Goal: Task Accomplishment & Management: Use online tool/utility

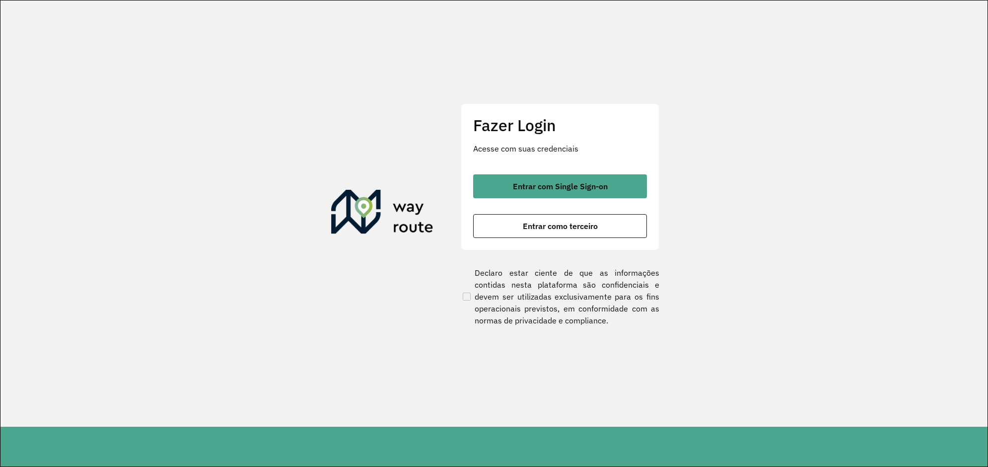
click at [576, 190] on button "Entrar com Single Sign-on" at bounding box center [560, 186] width 174 height 24
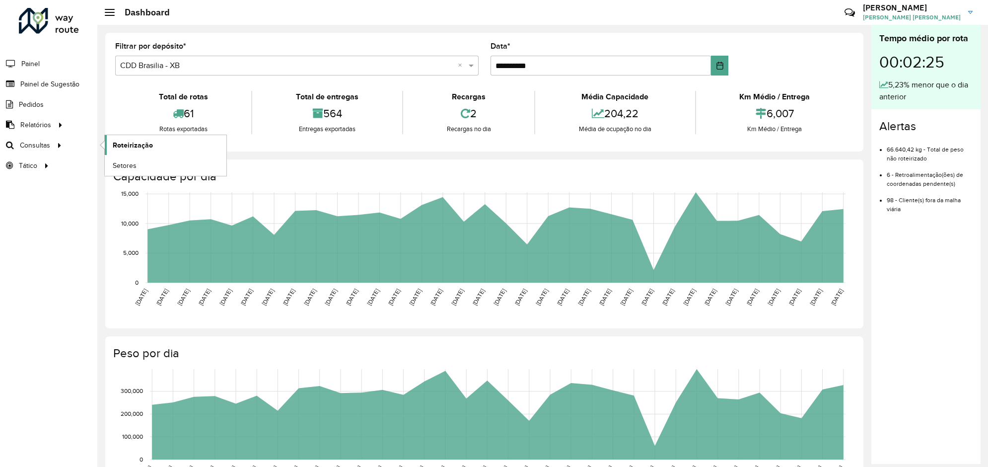
click at [125, 145] on span "Roteirização" at bounding box center [133, 145] width 40 height 10
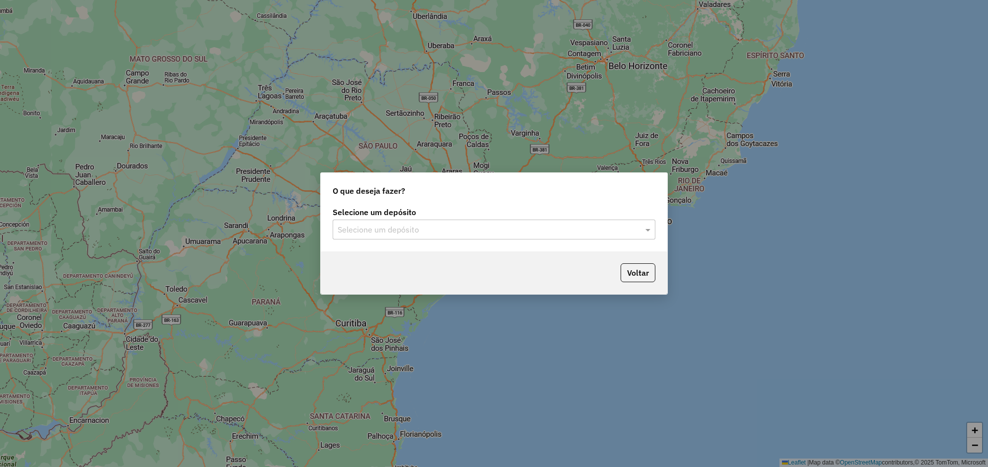
click at [419, 221] on div "Selecione um depósito" at bounding box center [494, 229] width 323 height 20
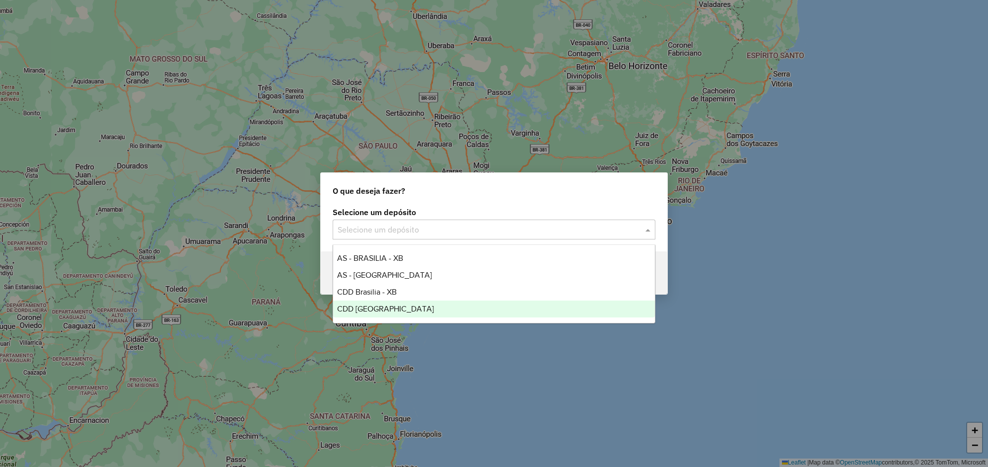
click at [398, 307] on span "CDD Rondonópolis" at bounding box center [385, 308] width 97 height 8
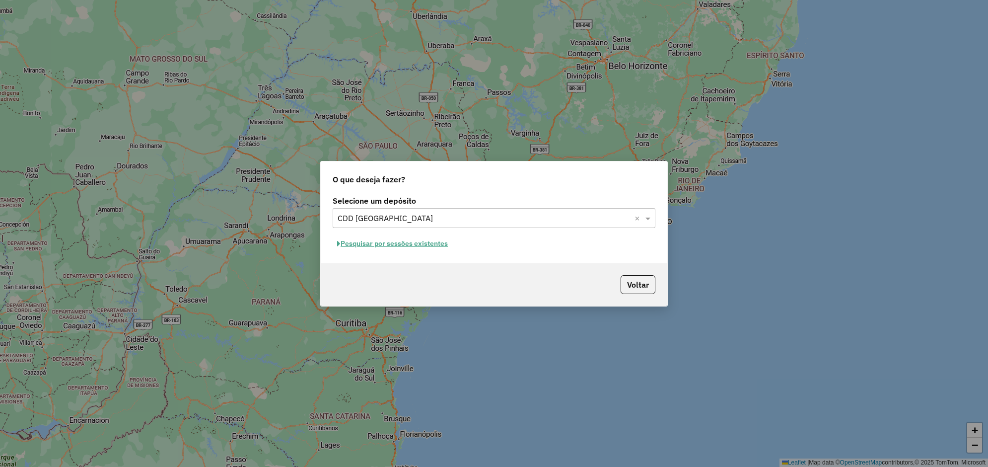
click at [398, 241] on button "Pesquisar por sessões existentes" at bounding box center [393, 243] width 120 height 15
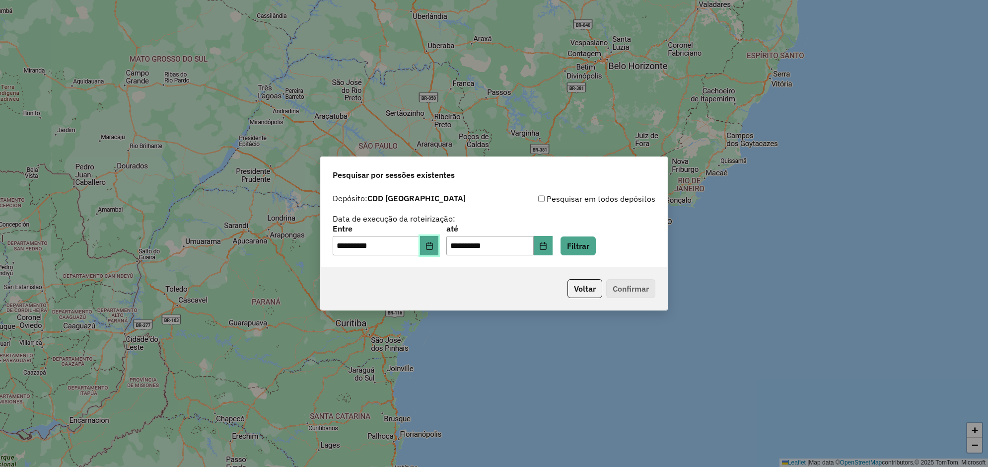
click at [433, 246] on icon "Choose Date" at bounding box center [429, 246] width 8 height 8
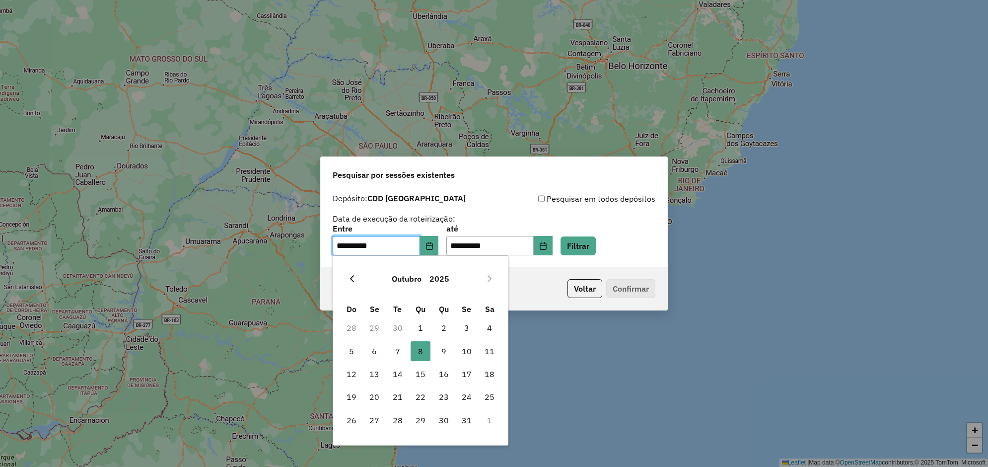
click at [353, 277] on icon "Previous Month" at bounding box center [352, 278] width 8 height 8
click at [375, 325] on span "1" at bounding box center [374, 328] width 20 height 20
type input "**********"
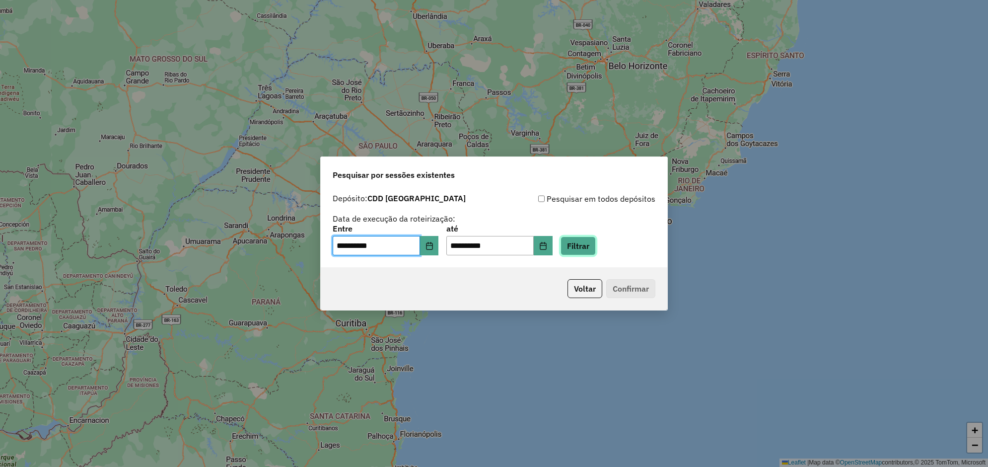
click at [594, 247] on button "Filtrar" at bounding box center [577, 245] width 35 height 19
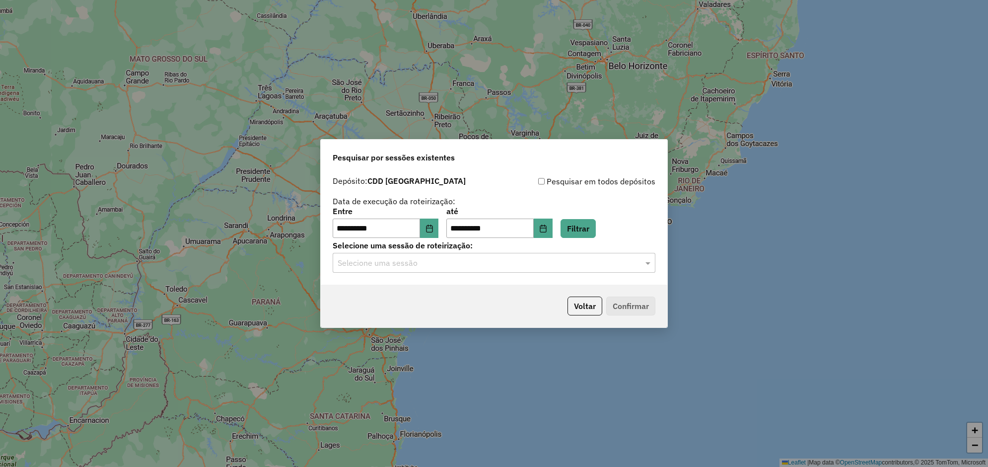
click at [592, 264] on input "text" at bounding box center [484, 263] width 293 height 12
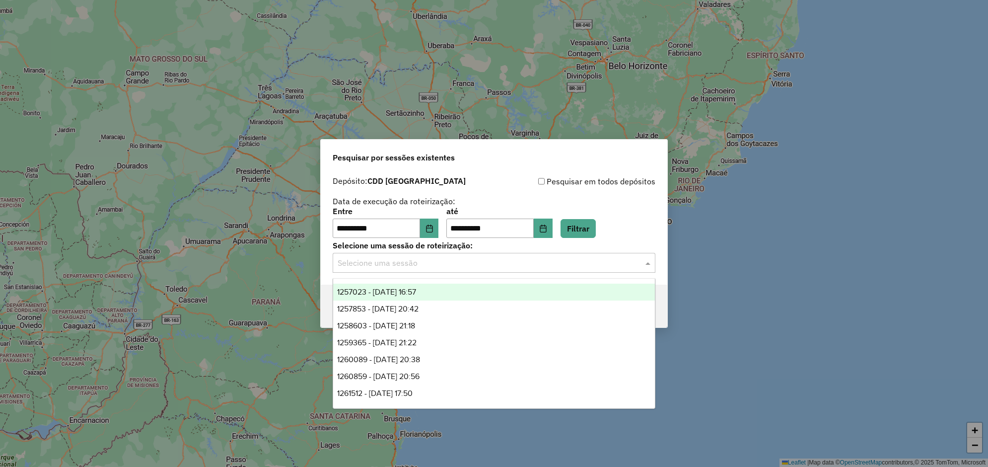
click at [416, 293] on span "1257023 - 01/09/2025 16:57" at bounding box center [376, 291] width 79 height 8
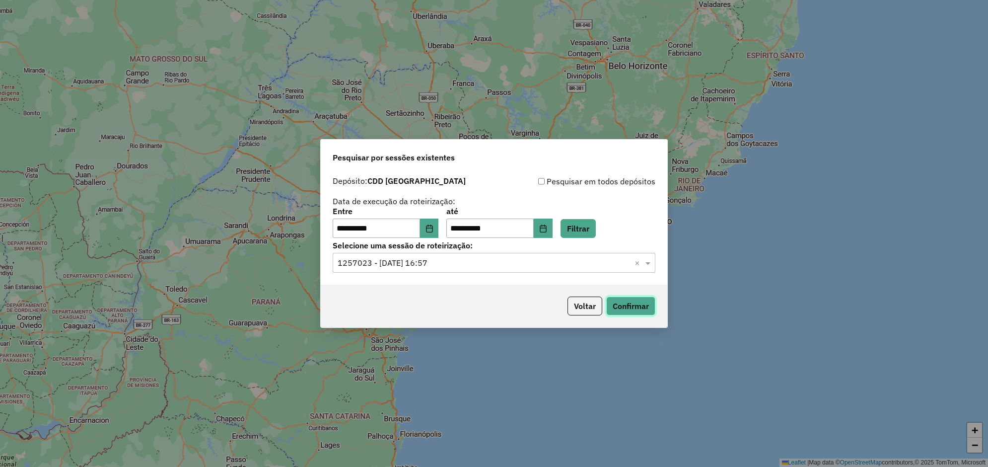
click at [635, 306] on button "Confirmar" at bounding box center [630, 305] width 49 height 19
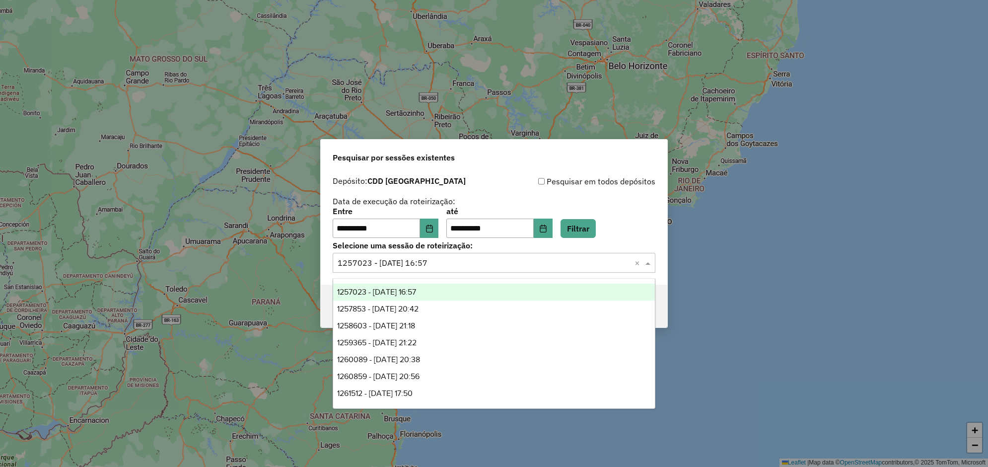
click at [648, 262] on span at bounding box center [649, 263] width 12 height 12
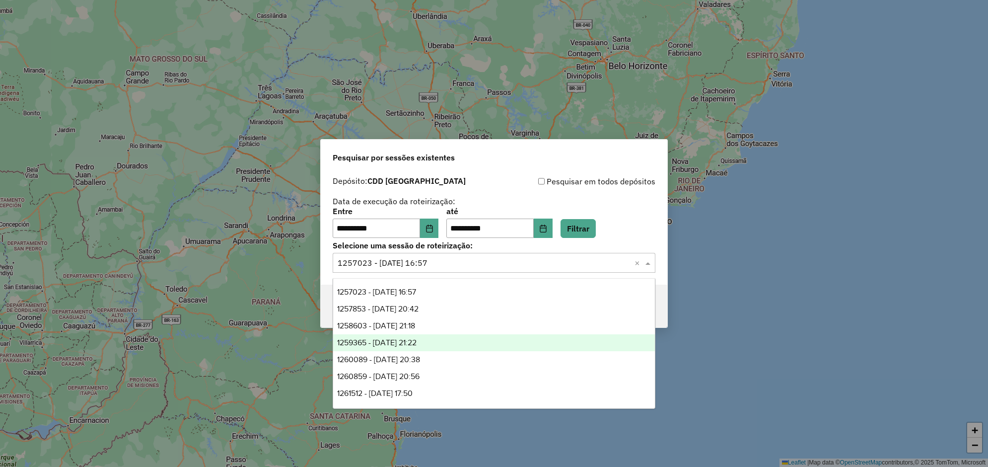
click at [415, 339] on span "1259365 - 04/09/2025 21:22" at bounding box center [376, 342] width 79 height 8
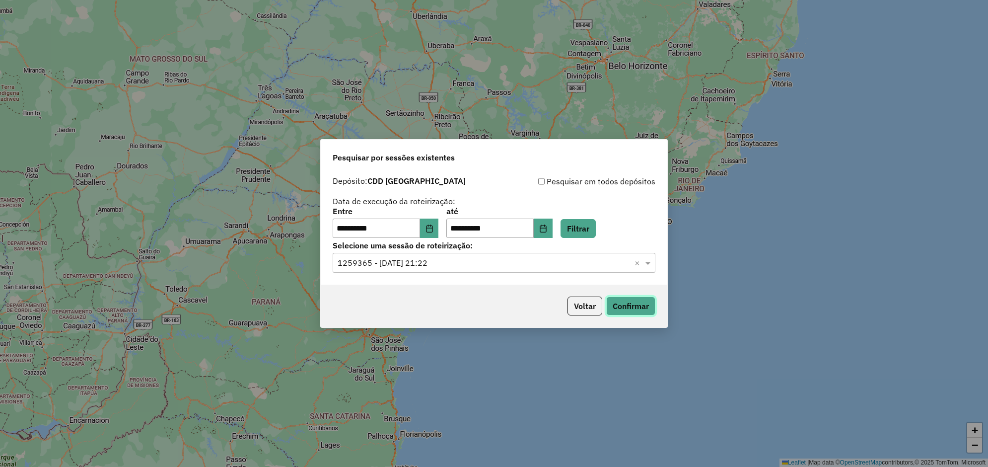
click at [630, 306] on button "Confirmar" at bounding box center [630, 305] width 49 height 19
click at [507, 269] on div "Selecione uma sessão × 1259365 - 04/09/2025 21:22 ×" at bounding box center [494, 263] width 323 height 20
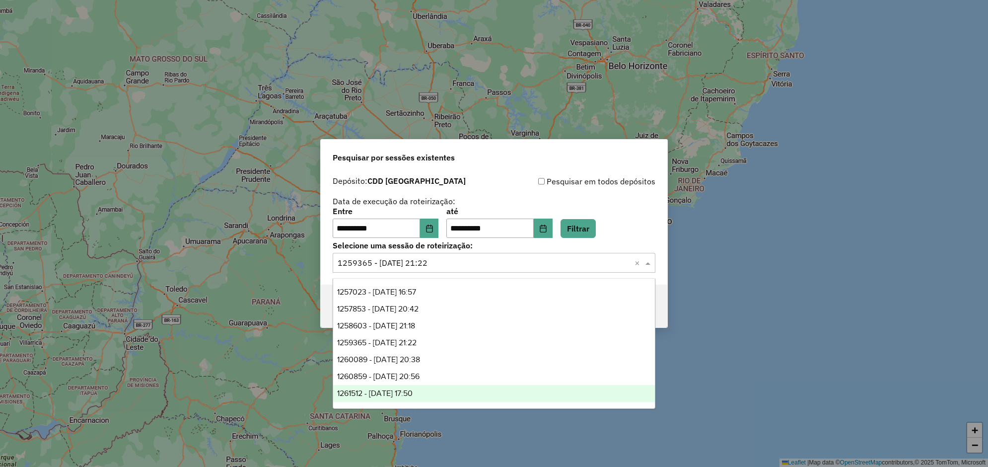
click at [412, 392] on span "1261512 - 08/09/2025 17:50" at bounding box center [374, 393] width 75 height 8
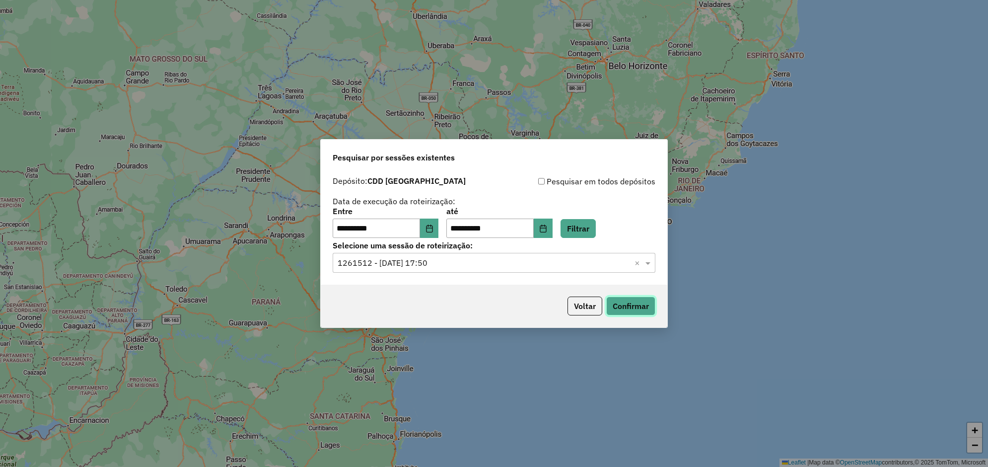
click at [640, 305] on button "Confirmar" at bounding box center [630, 305] width 49 height 19
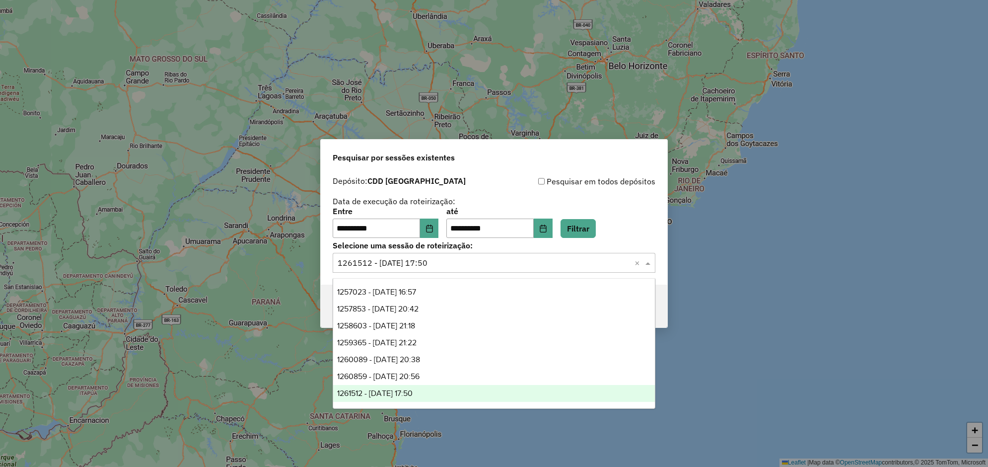
click at [487, 262] on input "text" at bounding box center [484, 263] width 293 height 12
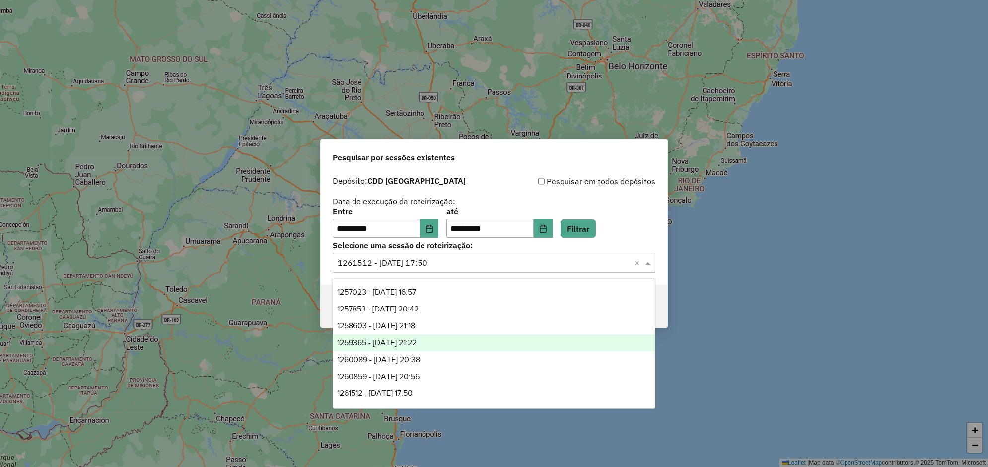
scroll to position [62, 0]
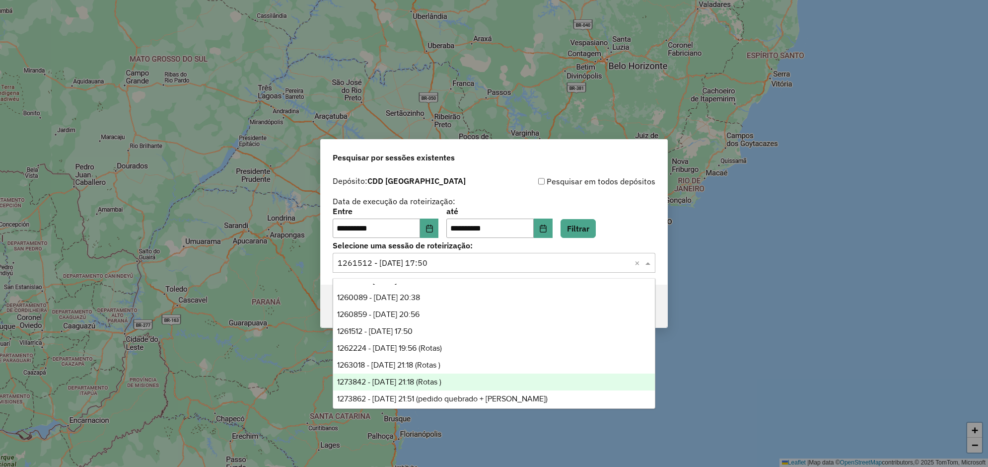
click at [415, 381] on span "1273842 - 11/09/2025 21:18 (Rotas )" at bounding box center [389, 381] width 104 height 8
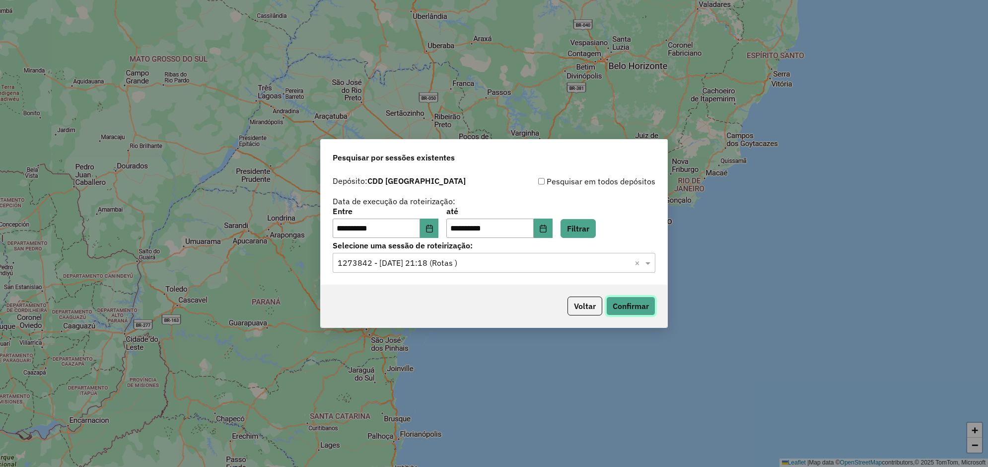
click at [633, 305] on button "Confirmar" at bounding box center [630, 305] width 49 height 19
click at [534, 265] on input "text" at bounding box center [484, 263] width 293 height 12
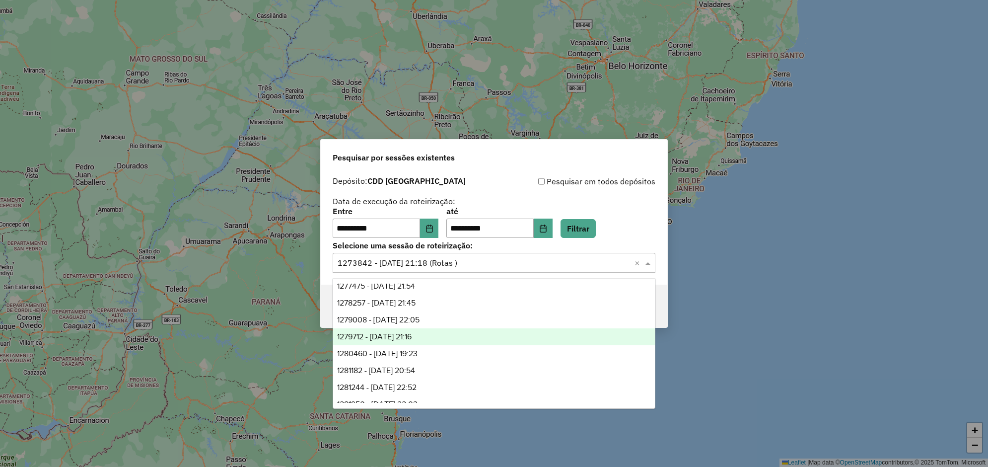
scroll to position [214, 0]
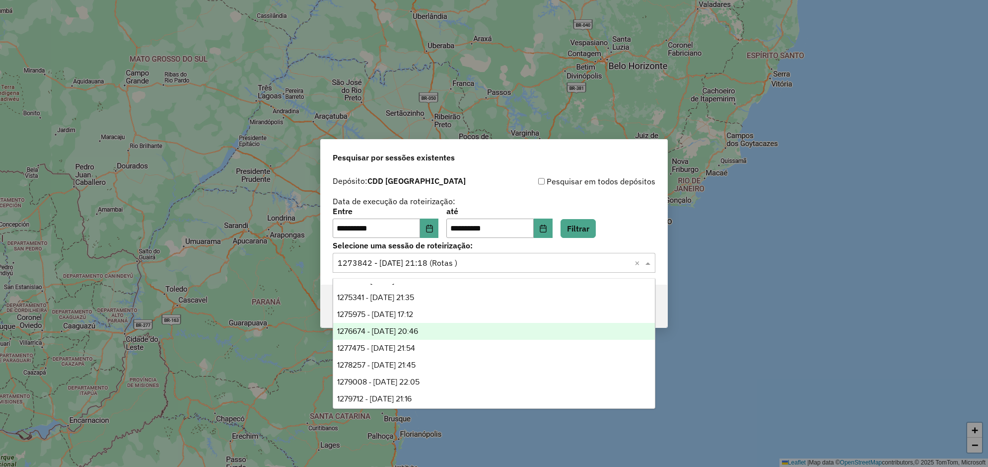
click at [418, 328] on span "1276674 - 16/09/2025 20:46" at bounding box center [377, 331] width 81 height 8
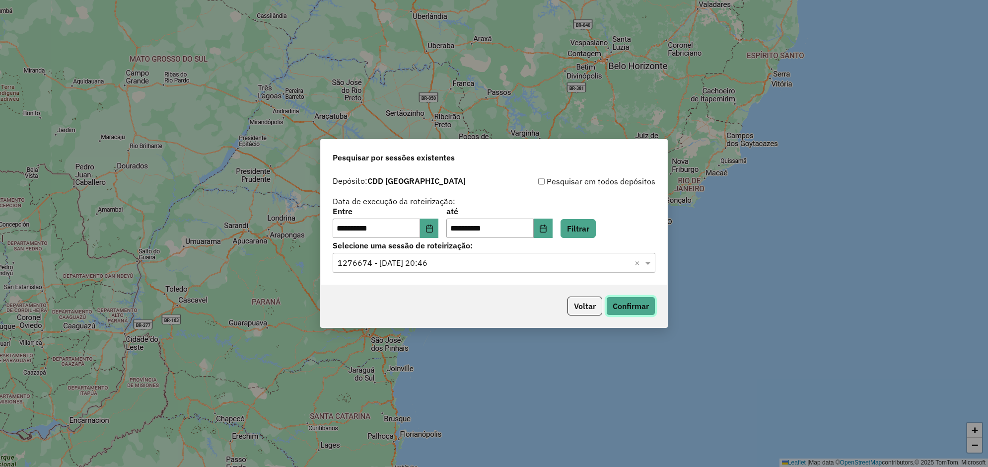
click at [633, 297] on button "Confirmar" at bounding box center [630, 305] width 49 height 19
click at [437, 274] on div "**********" at bounding box center [494, 228] width 346 height 114
click at [439, 264] on input "text" at bounding box center [484, 263] width 293 height 12
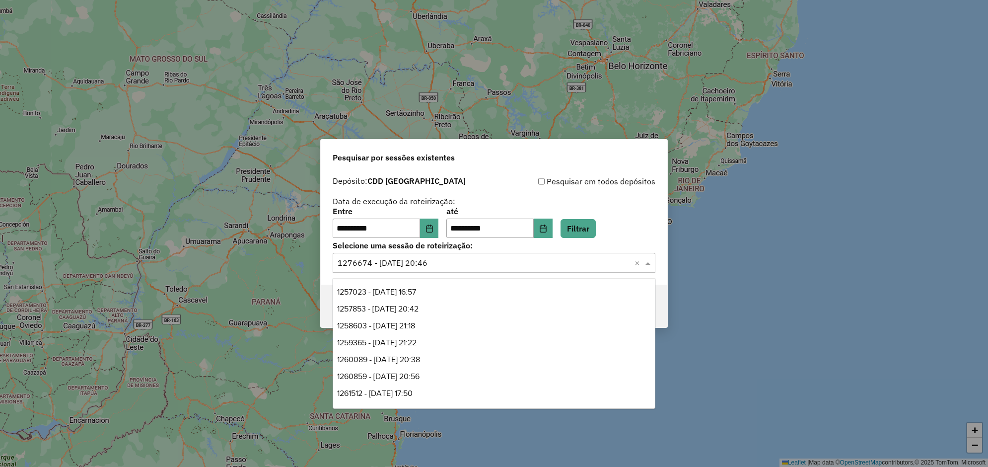
scroll to position [253, 0]
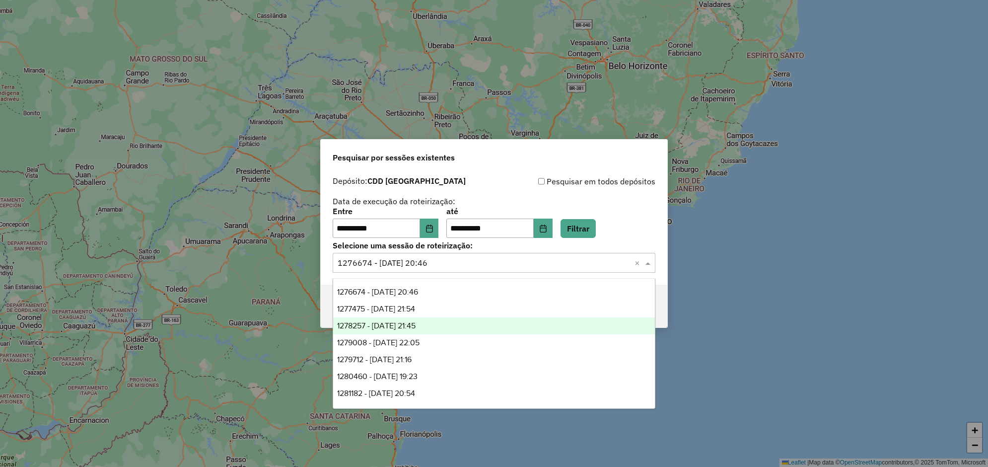
click at [394, 326] on span "1278257 - 18/09/2025 21:45" at bounding box center [376, 325] width 78 height 8
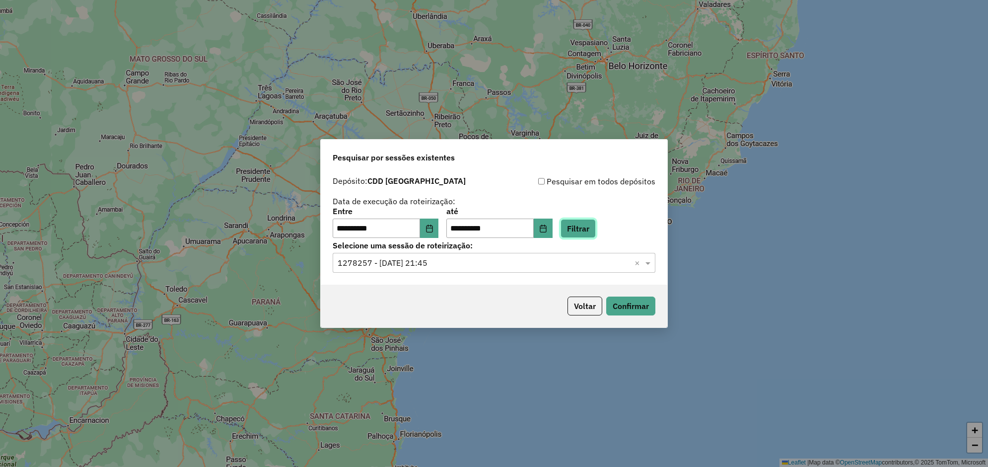
click at [594, 231] on button "Filtrar" at bounding box center [577, 228] width 35 height 19
click at [475, 265] on input "text" at bounding box center [484, 263] width 293 height 12
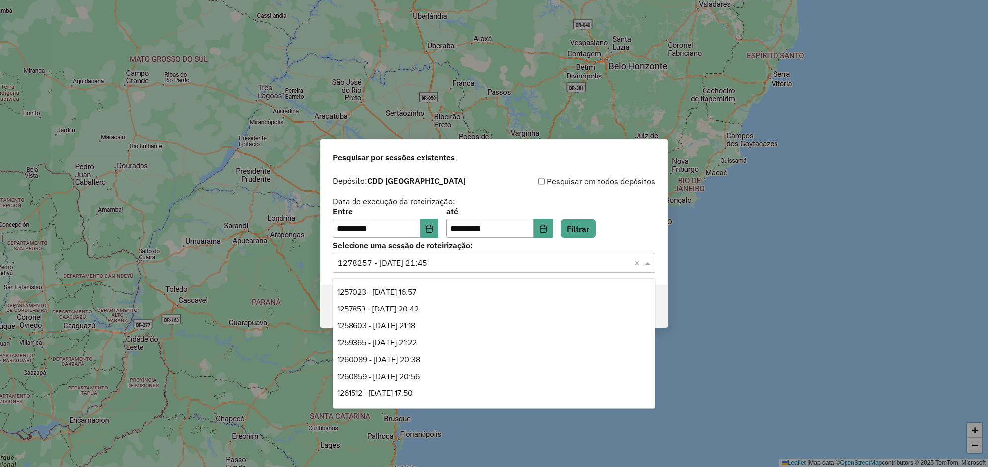
scroll to position [286, 0]
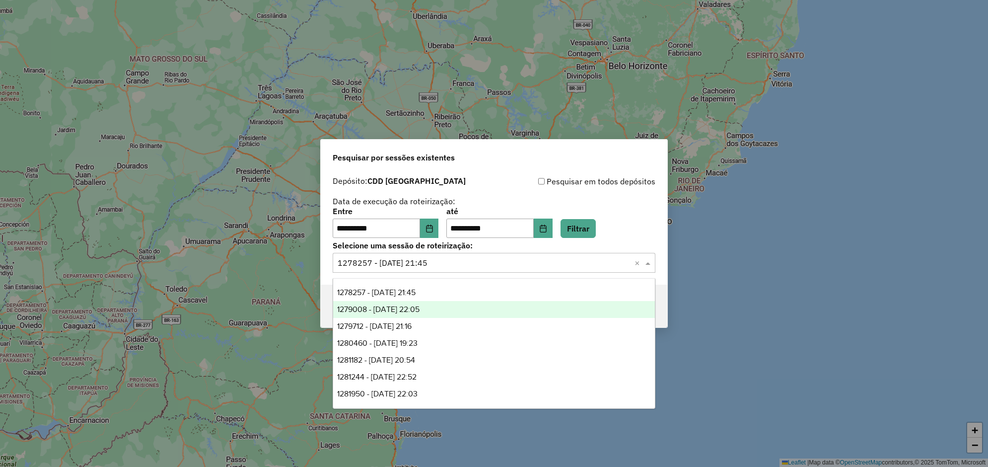
click at [406, 305] on span "1279008 - 19/09/2025 22:05" at bounding box center [378, 309] width 82 height 8
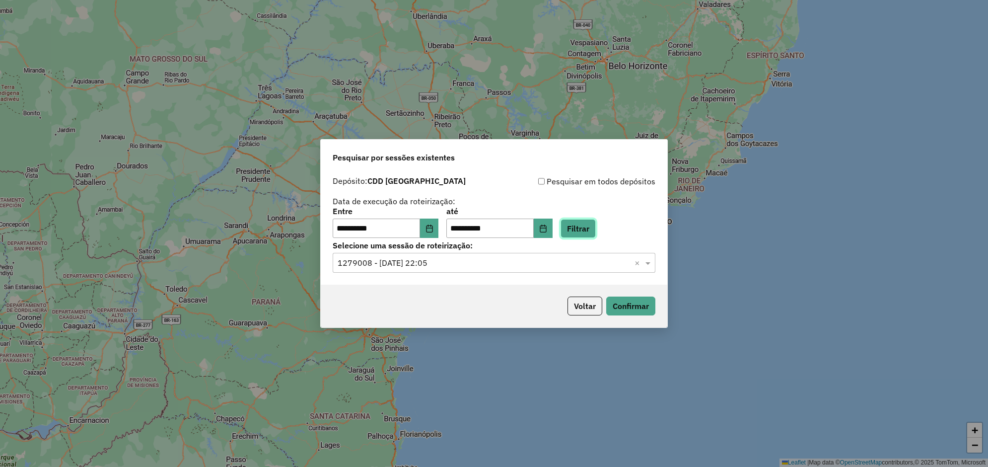
click at [594, 226] on button "Filtrar" at bounding box center [577, 228] width 35 height 19
click at [624, 299] on button "Confirmar" at bounding box center [630, 305] width 49 height 19
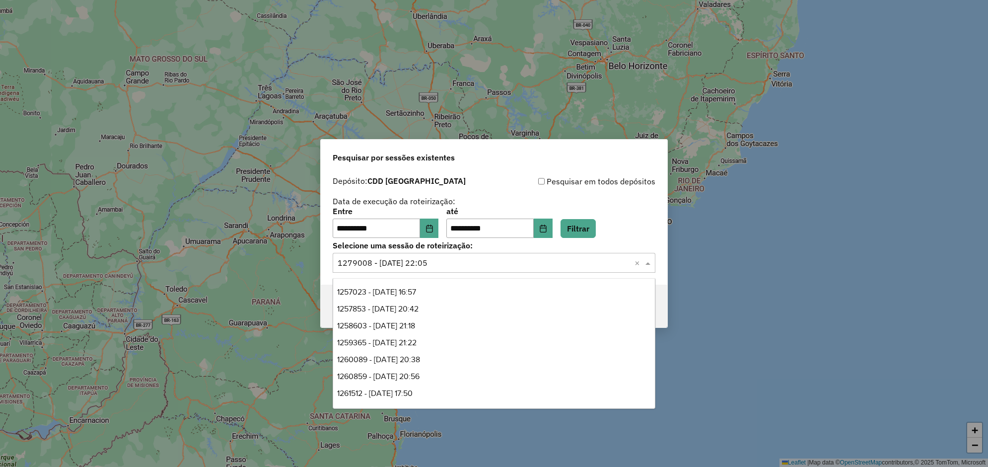
click at [453, 255] on div "Selecione uma sessão × 1279008 - 19/09/2025 22:05 ×" at bounding box center [494, 263] width 323 height 20
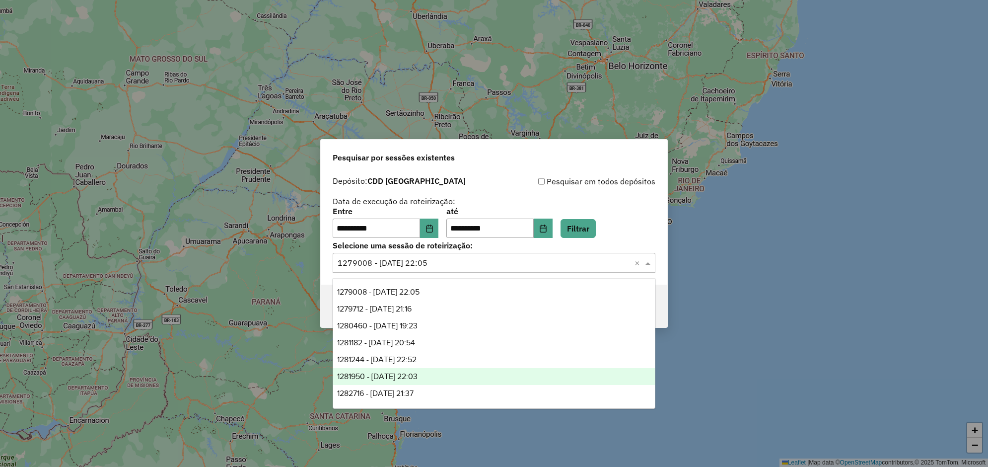
click at [398, 375] on span "1281950 - 24/09/2025 22:03" at bounding box center [377, 376] width 80 height 8
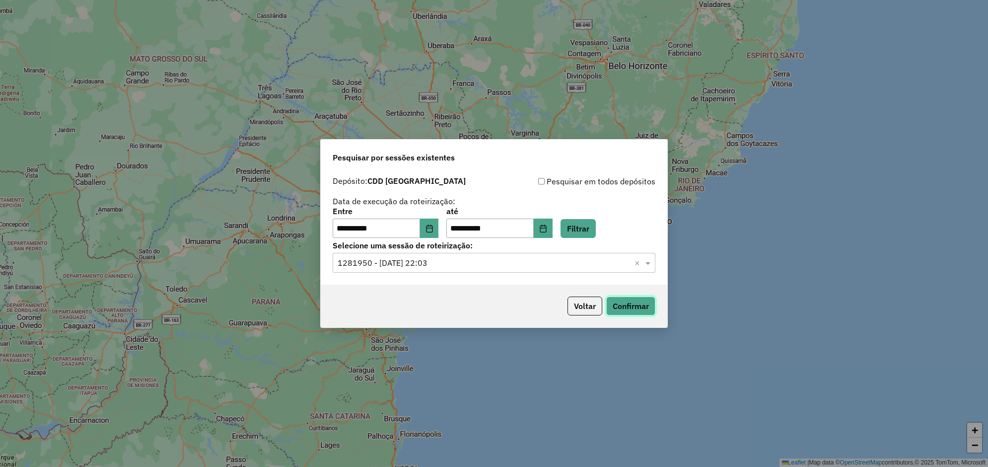
click at [632, 305] on button "Confirmar" at bounding box center [630, 305] width 49 height 19
click at [481, 274] on div "**********" at bounding box center [494, 228] width 346 height 114
click at [483, 269] on input "text" at bounding box center [484, 263] width 293 height 12
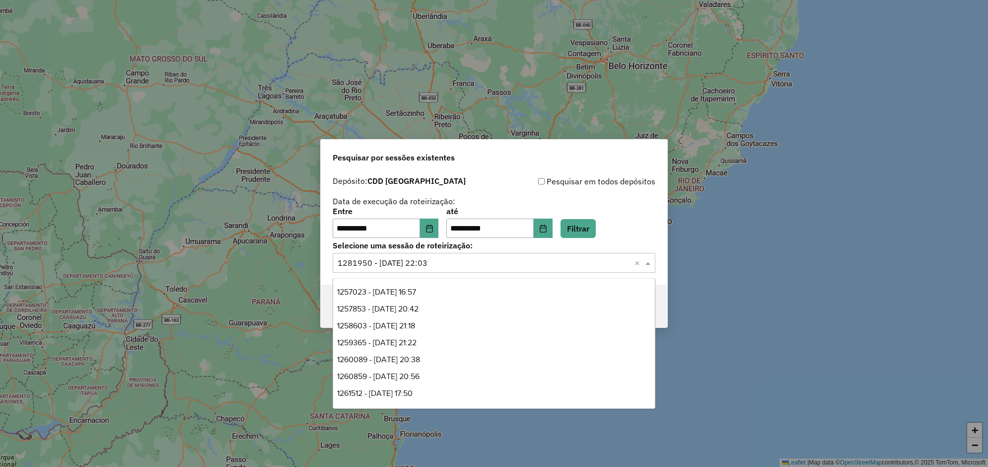
scroll to position [388, 0]
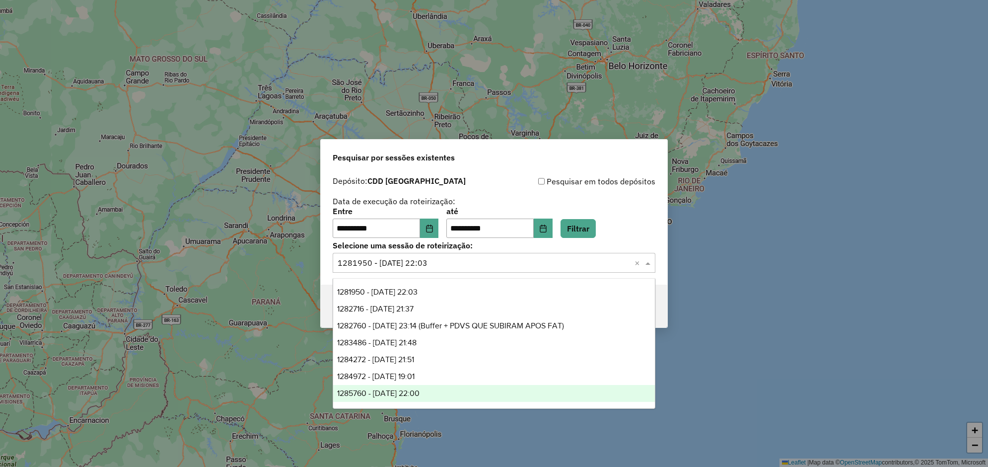
click at [395, 389] on span "1285760 - 30/09/2025 22:00" at bounding box center [378, 393] width 82 height 8
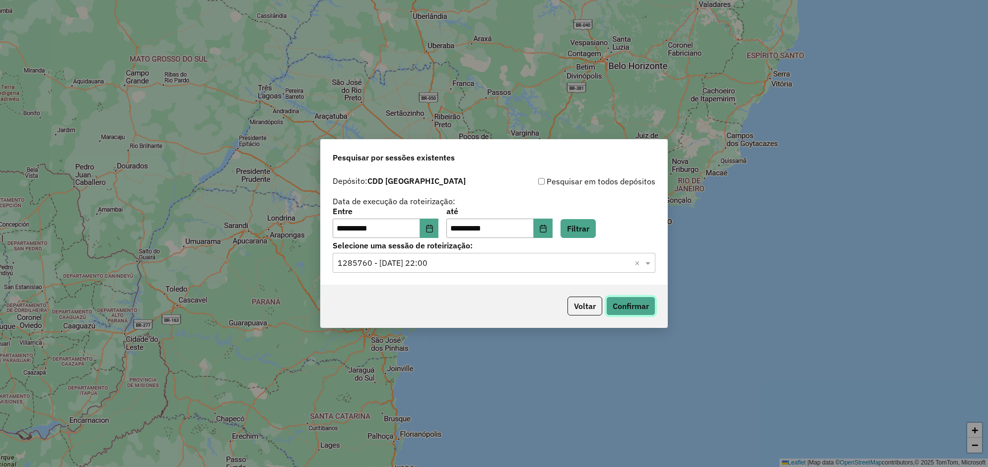
click at [622, 303] on button "Confirmar" at bounding box center [630, 305] width 49 height 19
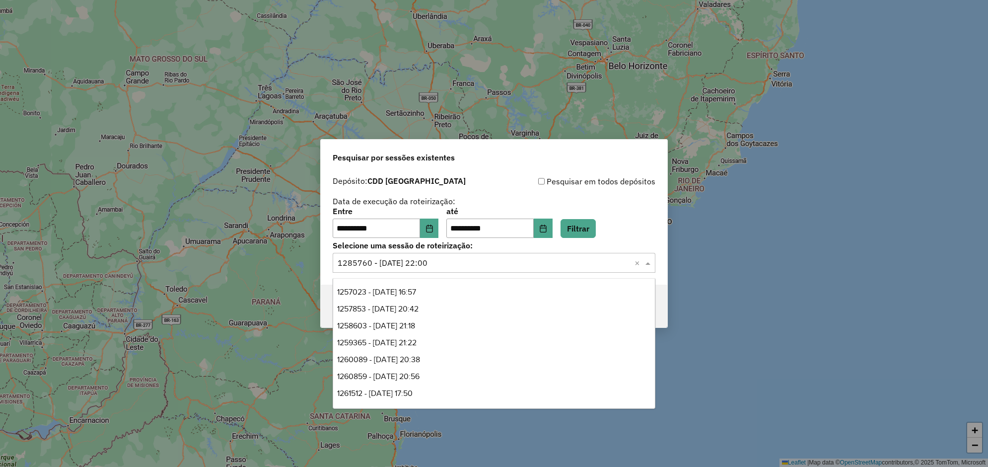
click at [431, 267] on input "text" at bounding box center [484, 263] width 293 height 12
click at [400, 326] on span "1287198 - 02/10/2025 20:51" at bounding box center [375, 325] width 77 height 8
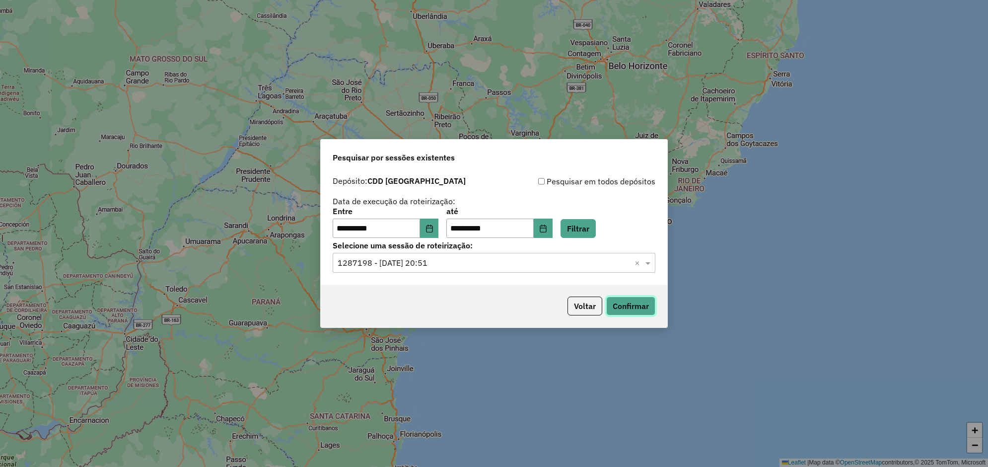
click at [625, 304] on button "Confirmar" at bounding box center [630, 305] width 49 height 19
click at [443, 261] on input "text" at bounding box center [484, 263] width 293 height 12
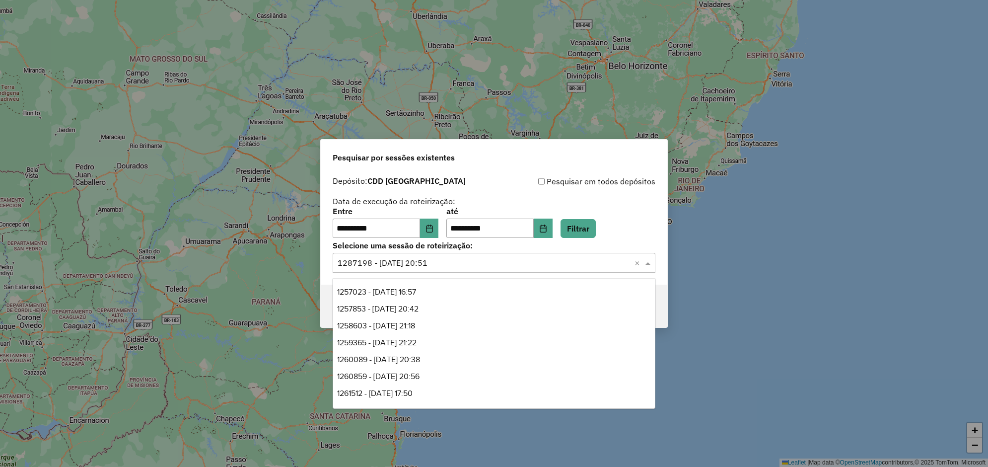
scroll to position [505, 0]
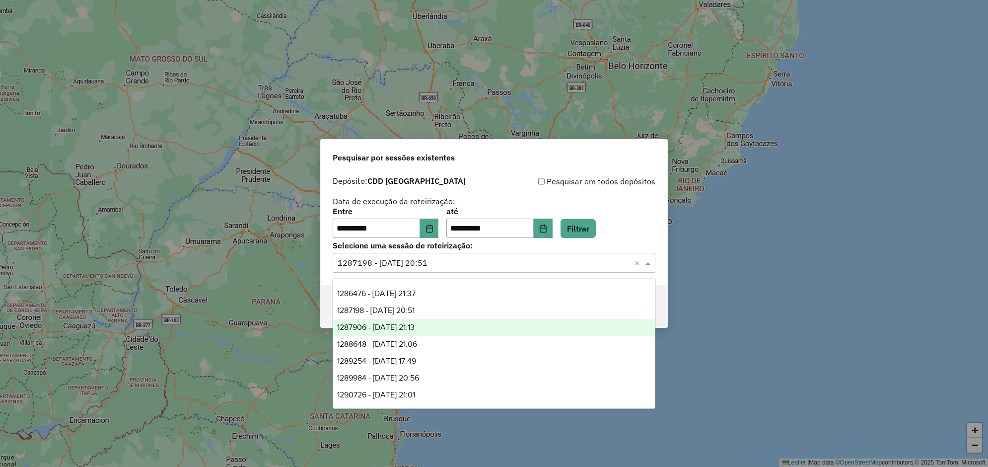
click at [388, 328] on span "1287906 - 03/10/2025 21:13" at bounding box center [375, 327] width 77 height 8
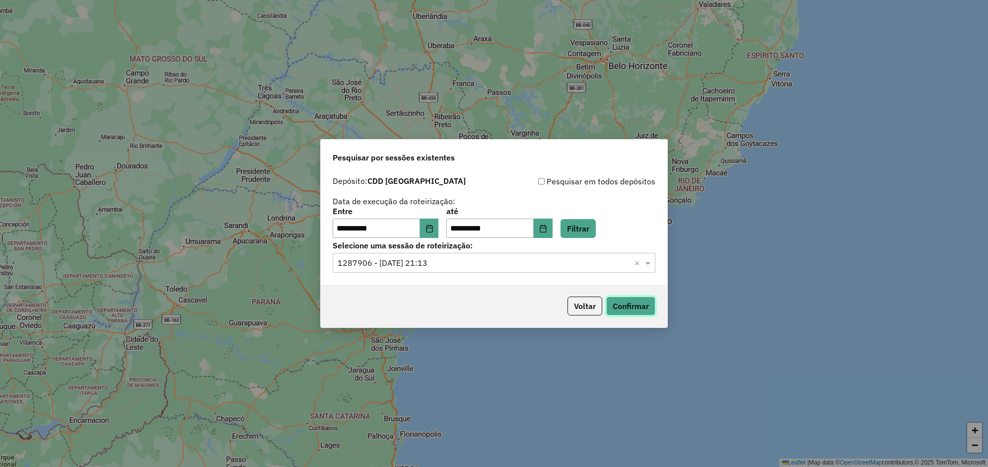
click at [615, 301] on button "Confirmar" at bounding box center [630, 305] width 49 height 19
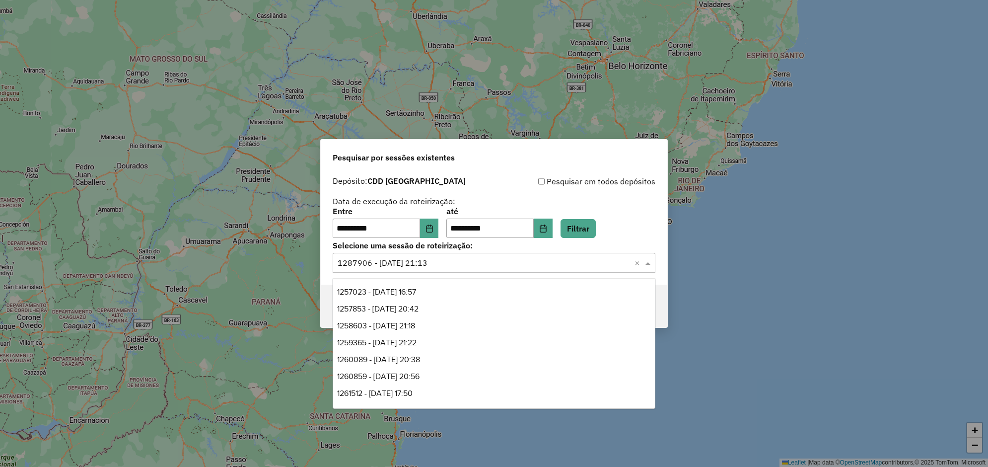
click at [555, 265] on input "text" at bounding box center [484, 263] width 293 height 12
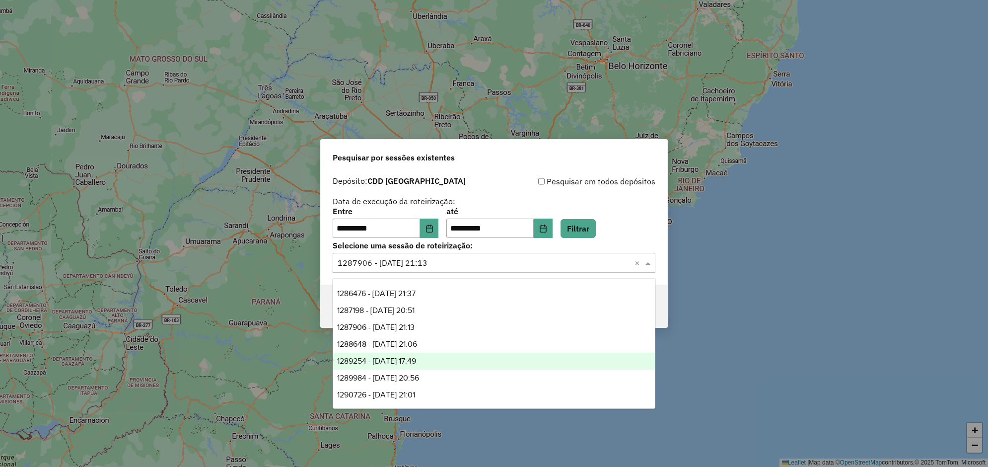
click at [400, 360] on span "1289254 - 06/10/2025 17:49" at bounding box center [376, 360] width 79 height 8
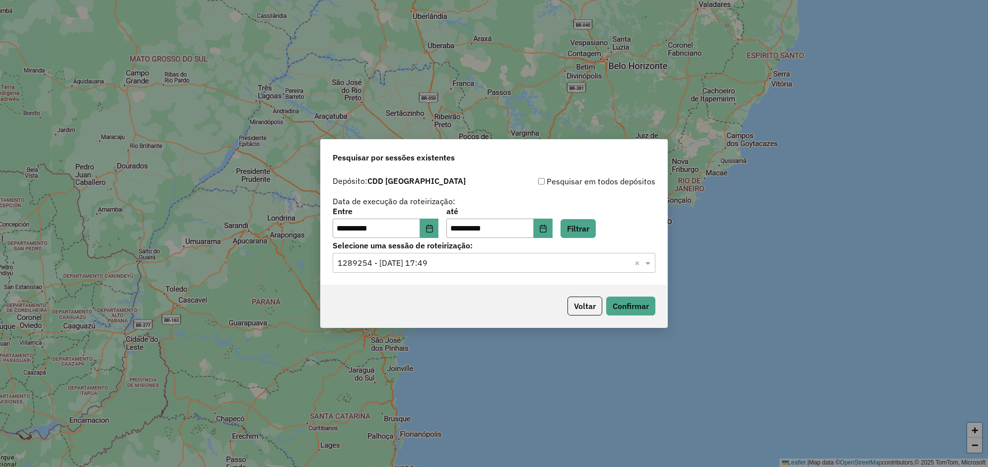
click at [626, 316] on div "Voltar Confirmar" at bounding box center [494, 305] width 346 height 43
click at [626, 307] on button "Confirmar" at bounding box center [630, 305] width 49 height 19
click at [584, 308] on button "Voltar" at bounding box center [584, 305] width 35 height 19
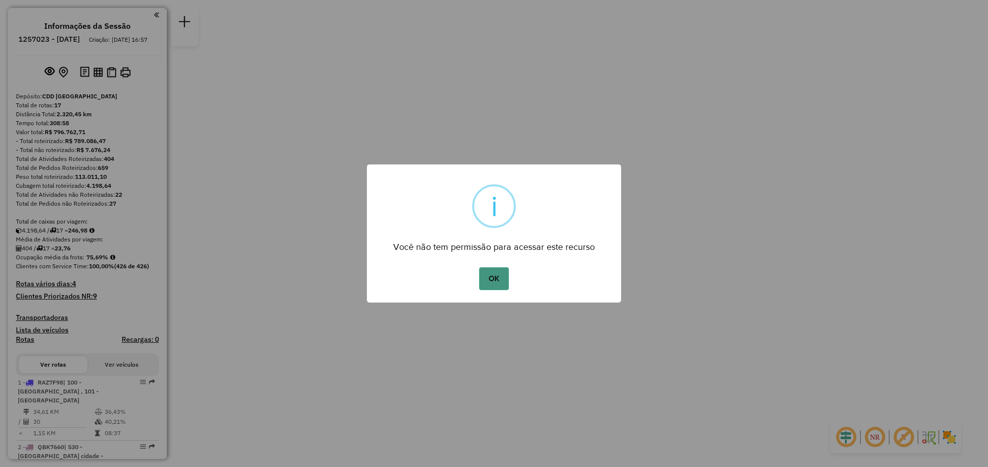
click at [499, 272] on button "OK" at bounding box center [493, 278] width 29 height 23
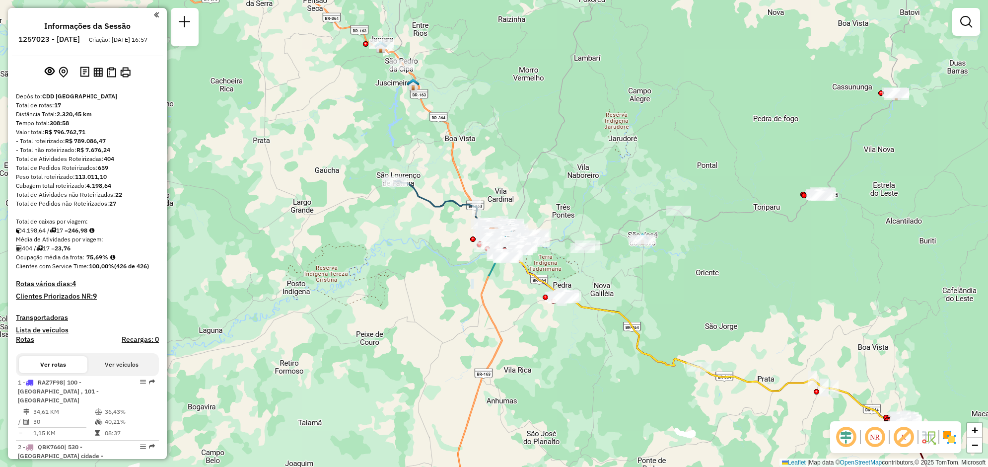
click at [969, 33] on div at bounding box center [966, 22] width 28 height 28
click at [962, 18] on em at bounding box center [966, 22] width 12 height 12
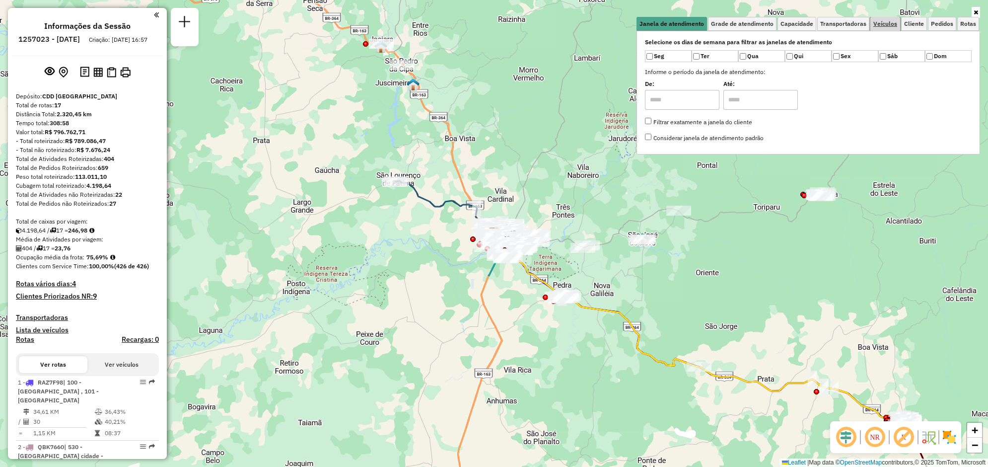
click at [881, 25] on span "Veículos" at bounding box center [885, 24] width 24 height 6
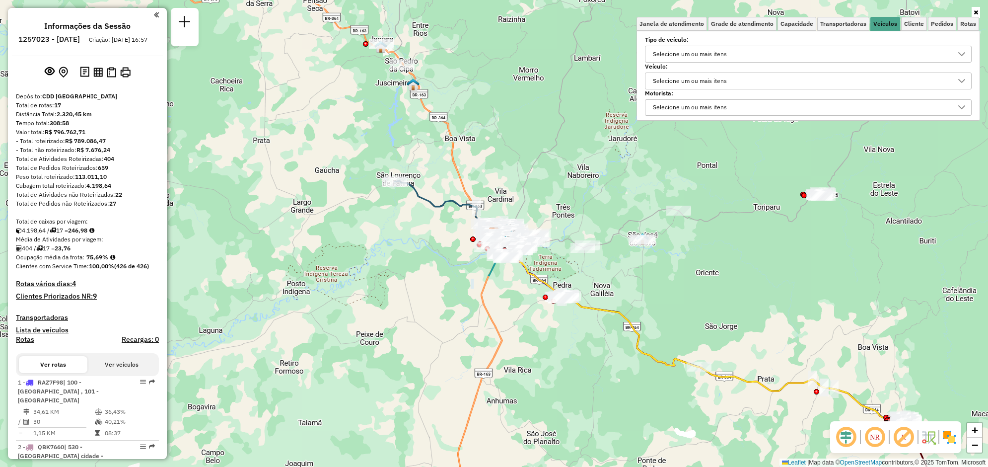
click at [692, 80] on div "Selecione um ou mais itens" at bounding box center [689, 81] width 81 height 16
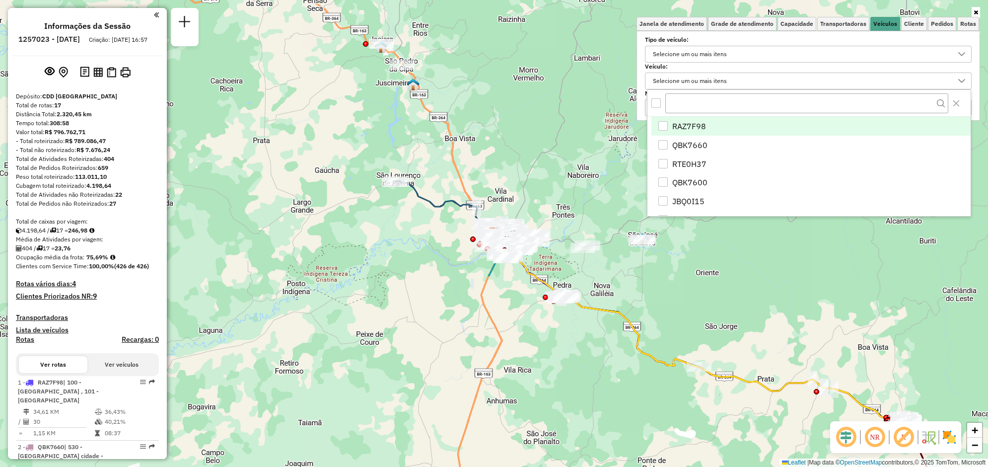
scroll to position [5, 35]
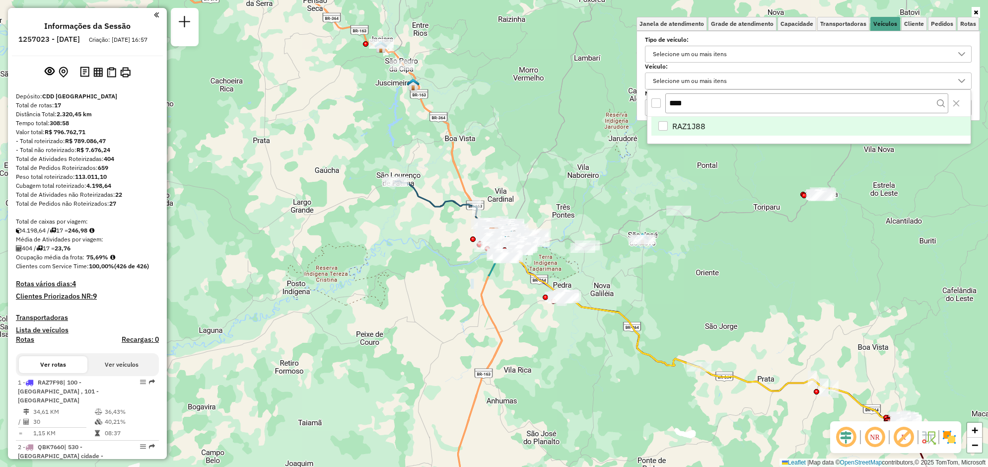
type input "****"
click at [696, 127] on span "RAZ1J88" at bounding box center [688, 126] width 33 height 12
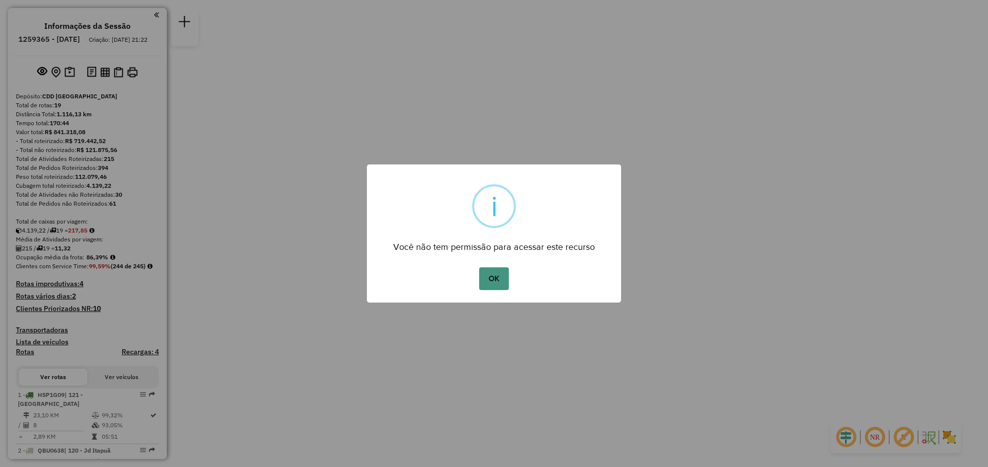
drag, startPoint x: 490, startPoint y: 273, endPoint x: 496, endPoint y: 274, distance: 6.5
click at [490, 273] on button "OK" at bounding box center [493, 278] width 29 height 23
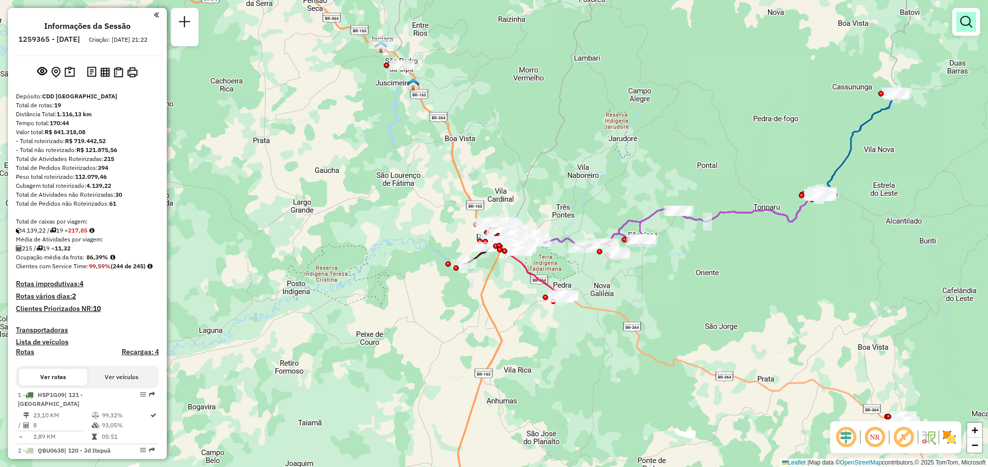
click at [961, 27] on em at bounding box center [966, 22] width 12 height 12
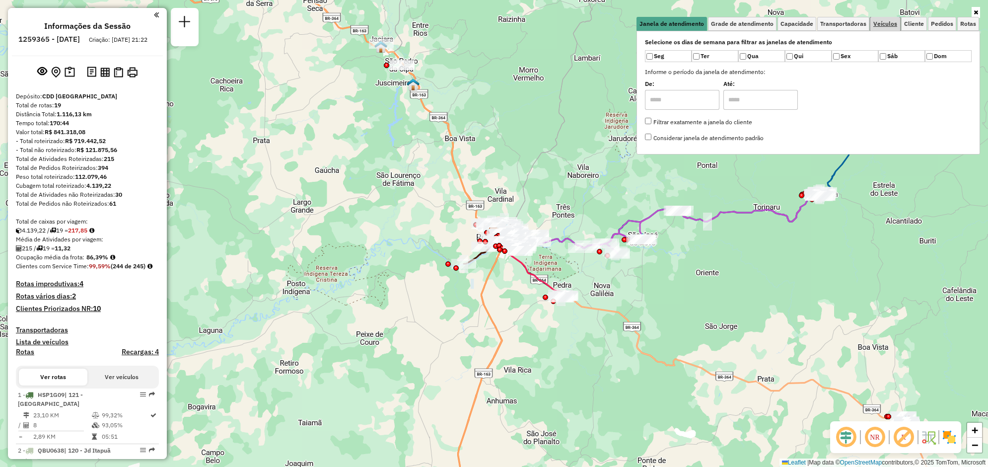
click at [889, 26] on span "Veículos" at bounding box center [885, 24] width 24 height 6
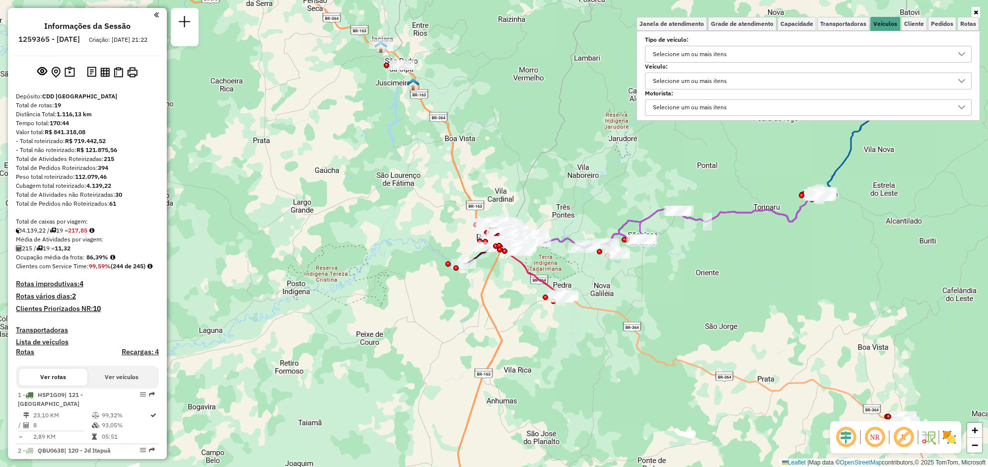
click at [709, 78] on div "Selecione um ou mais itens" at bounding box center [689, 81] width 81 height 16
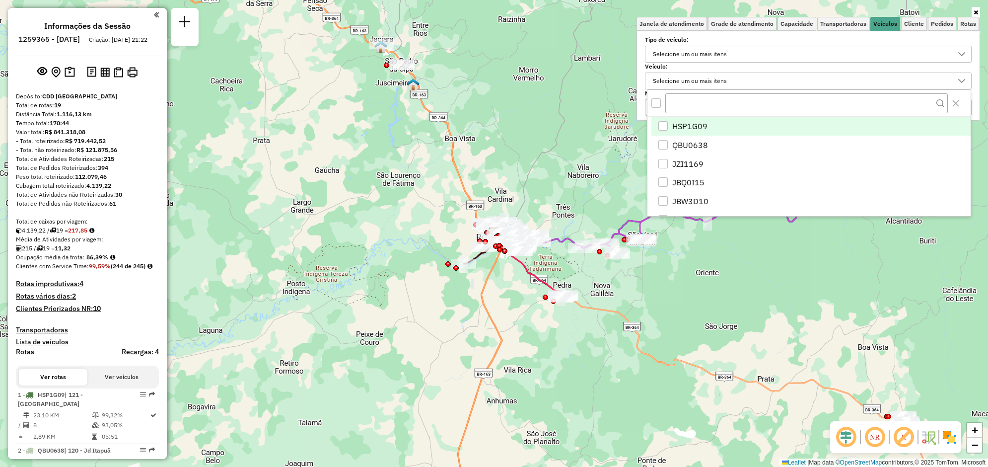
scroll to position [5, 35]
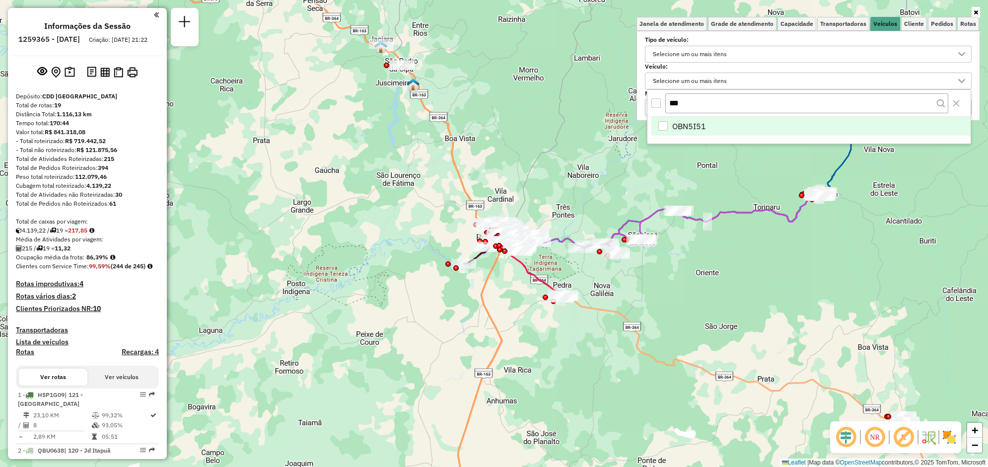
type input "***"
click at [694, 127] on span "OBN5I51" at bounding box center [689, 126] width 34 height 12
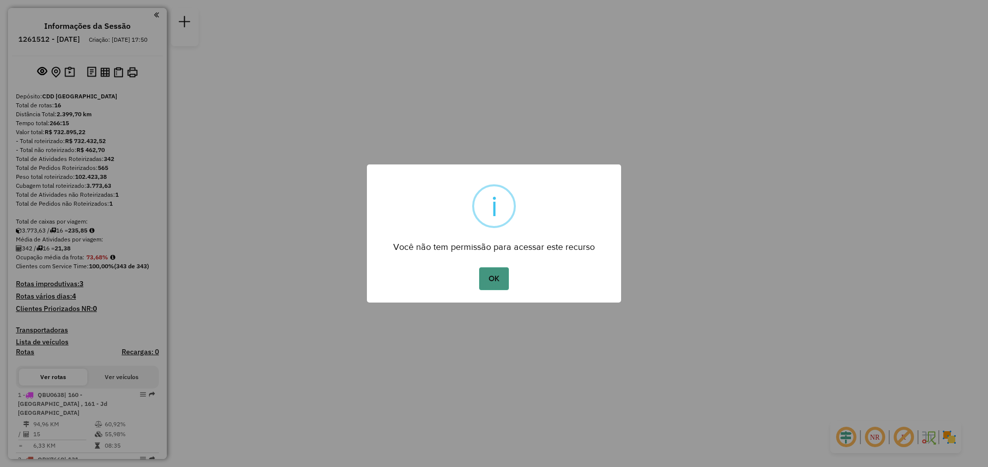
click at [494, 281] on button "OK" at bounding box center [493, 278] width 29 height 23
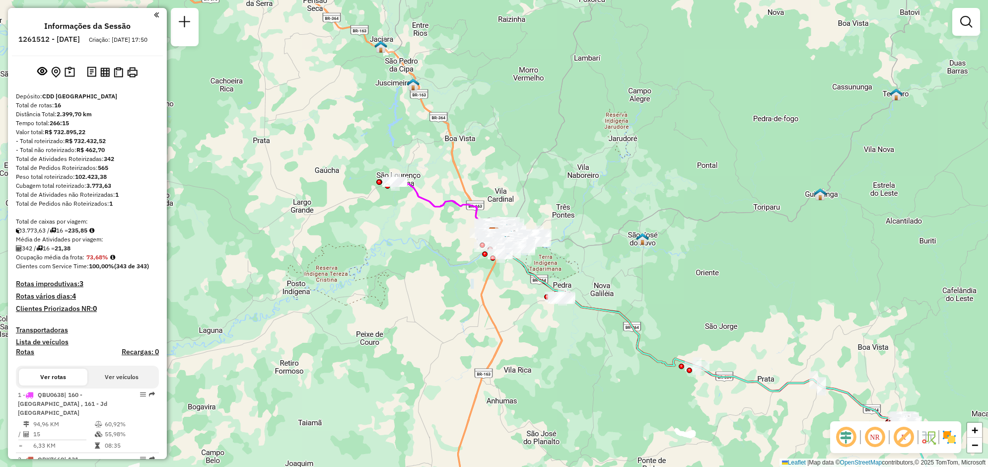
click at [953, 29] on div at bounding box center [966, 22] width 28 height 28
click at [971, 23] on em at bounding box center [966, 22] width 12 height 12
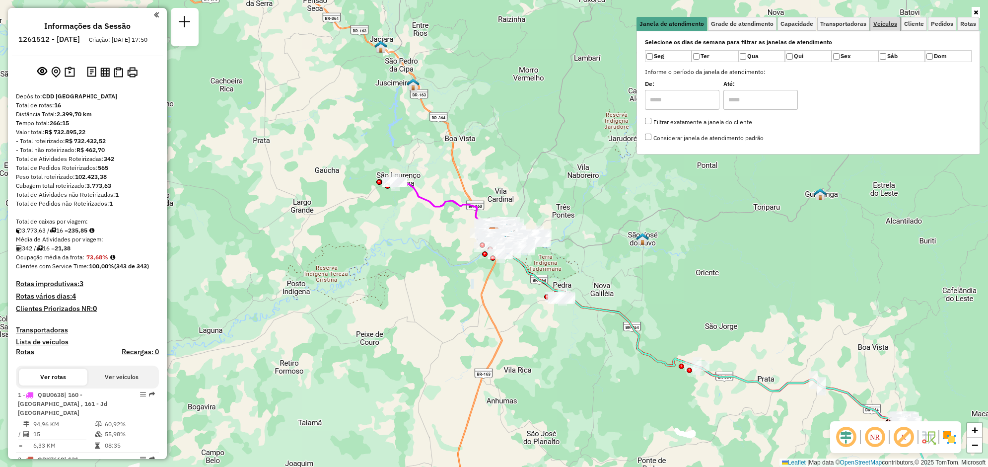
click at [888, 21] on span "Veículos" at bounding box center [885, 24] width 24 height 6
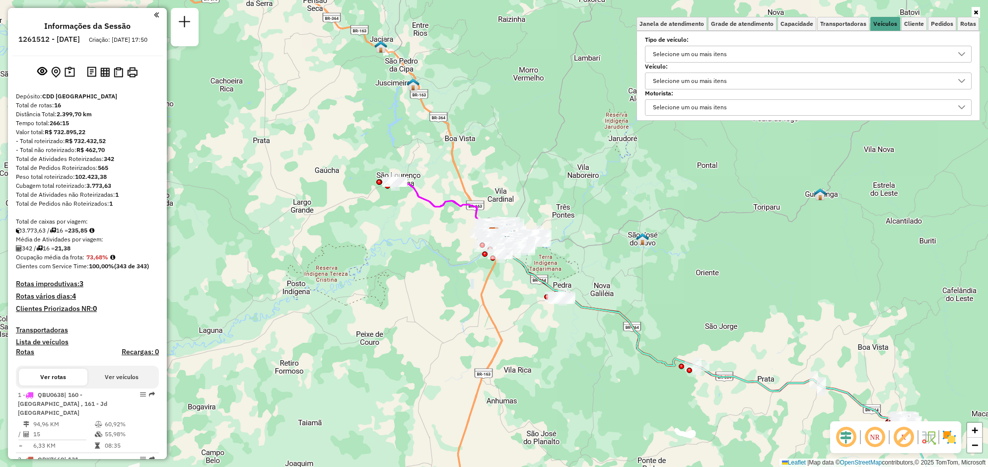
click at [702, 78] on div "Selecione um ou mais itens" at bounding box center [689, 81] width 81 height 16
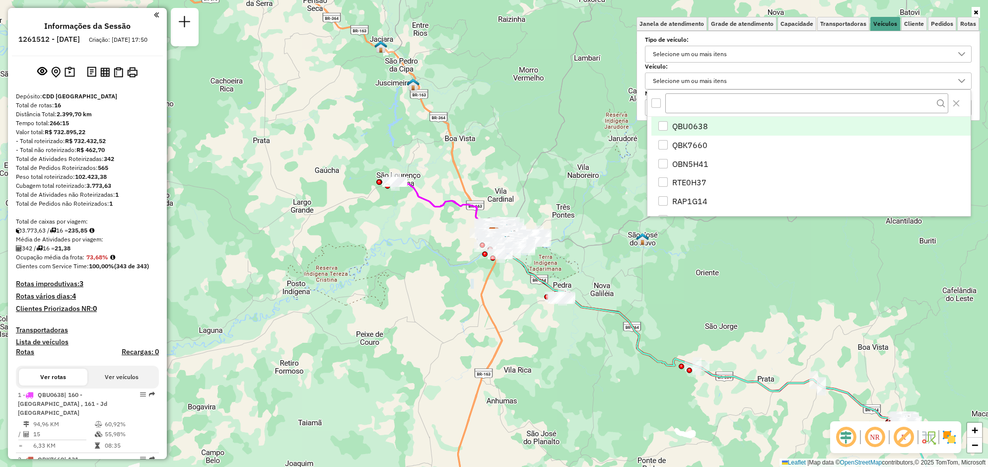
scroll to position [5, 35]
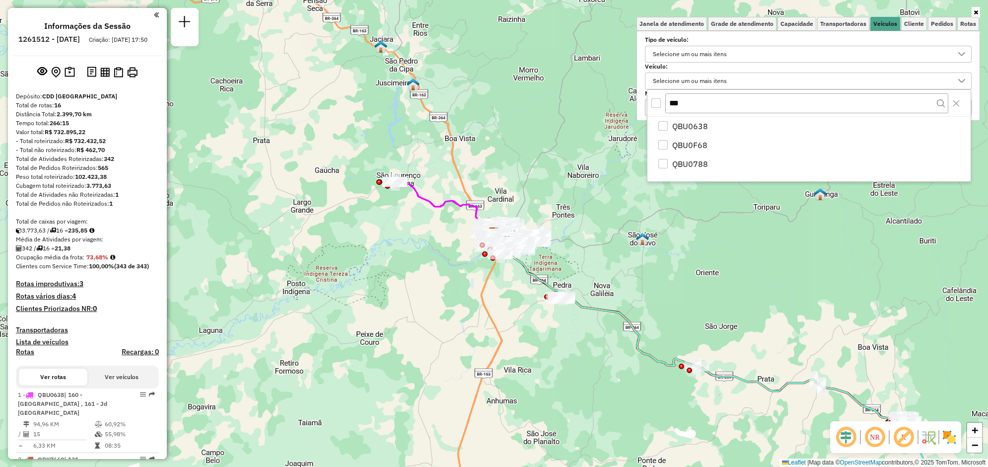
type input "***"
click at [708, 140] on li "QBU0F68" at bounding box center [810, 145] width 319 height 19
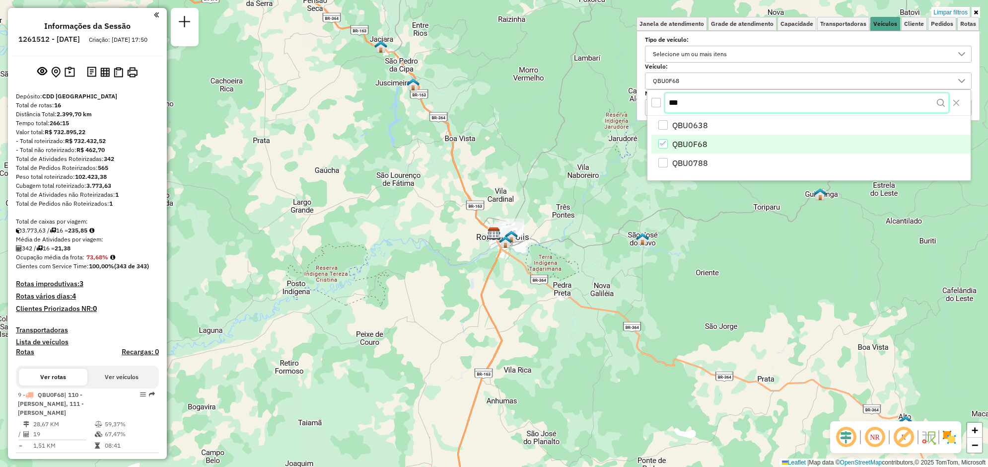
drag, startPoint x: 703, startPoint y: 105, endPoint x: 619, endPoint y: 99, distance: 83.6
click at [620, 100] on body "Aplicando filtros Pop-up bloqueado! Seu navegador bloqueou automáticamente a ab…" at bounding box center [494, 233] width 988 height 467
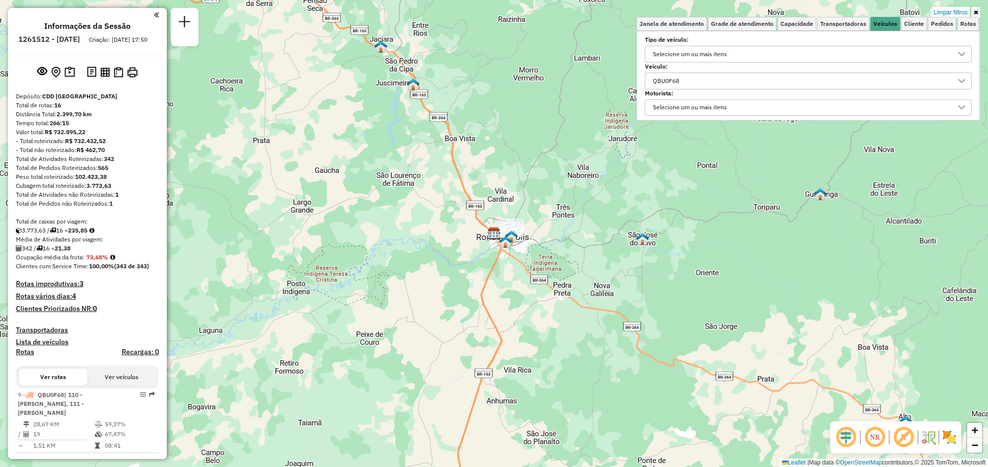
click at [692, 82] on div "QBU0F68" at bounding box center [800, 81] width 303 height 16
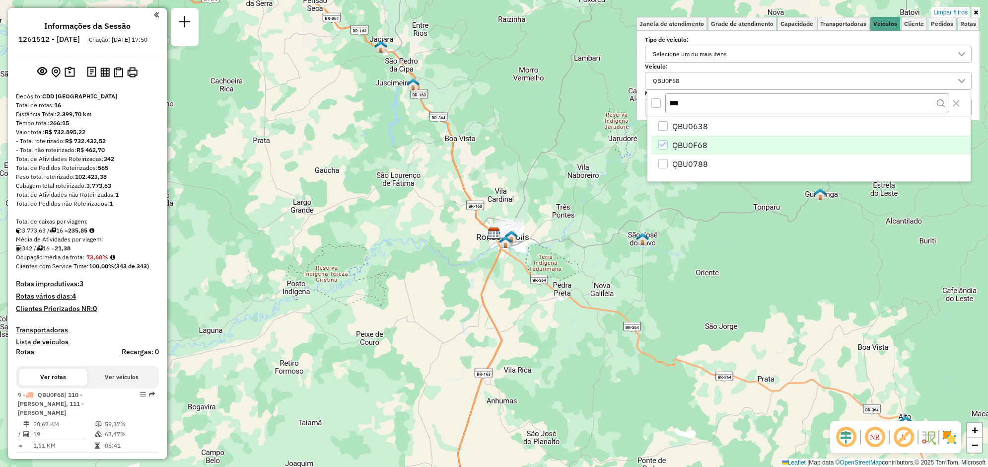
click at [662, 142] on icon "QBU0F68" at bounding box center [663, 144] width 7 height 7
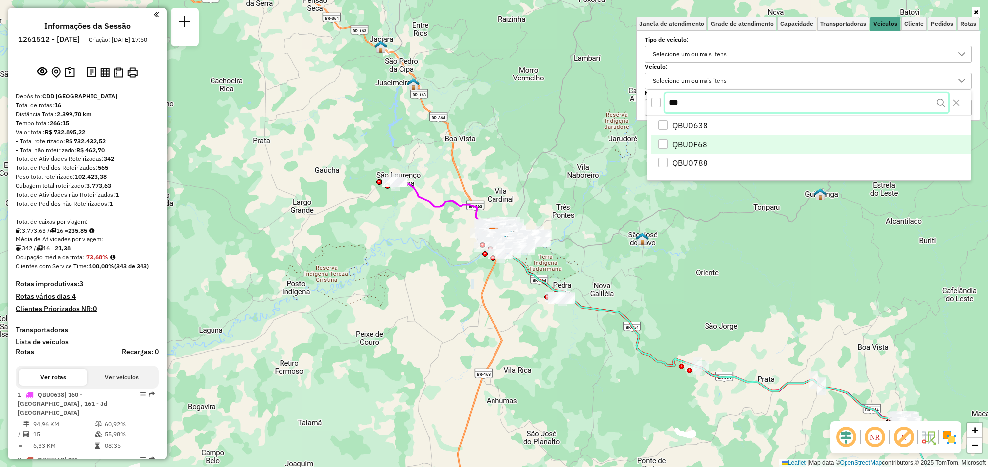
click at [671, 103] on input "***" at bounding box center [806, 102] width 282 height 19
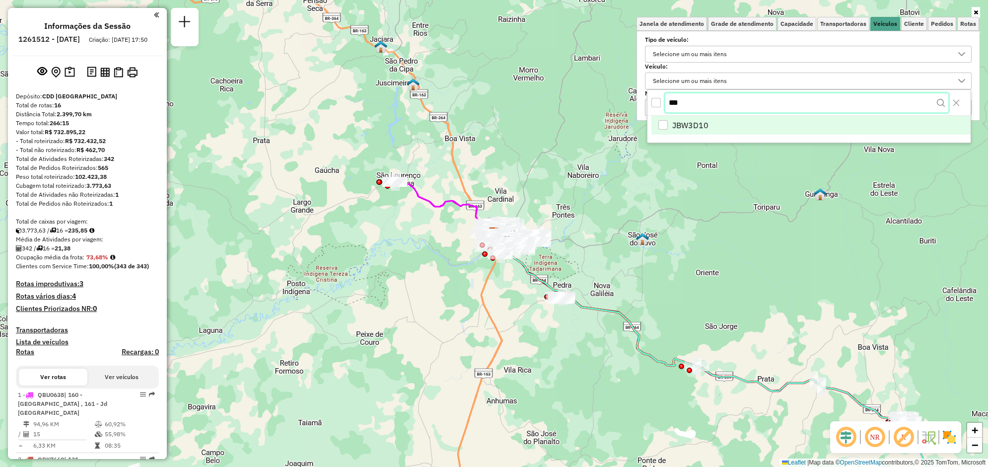
type input "***"
click at [696, 130] on span "JBW3D10" at bounding box center [690, 126] width 36 height 12
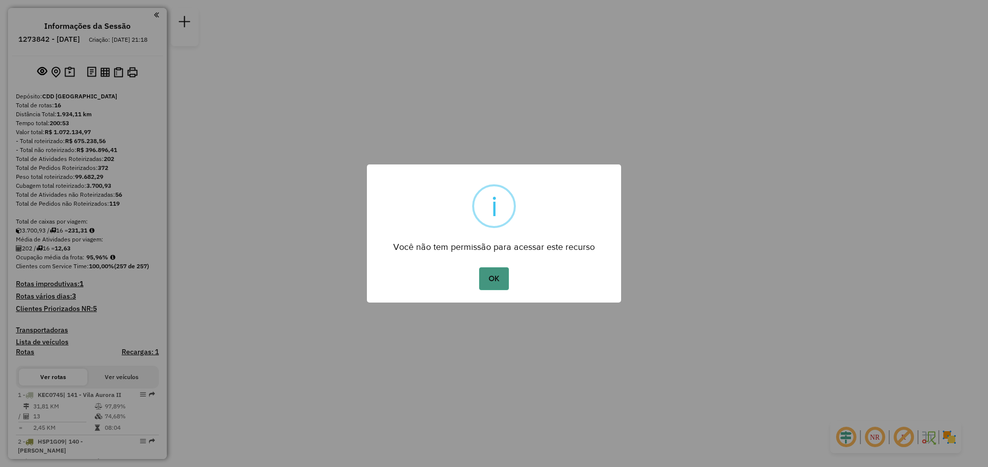
click at [486, 274] on button "OK" at bounding box center [493, 278] width 29 height 23
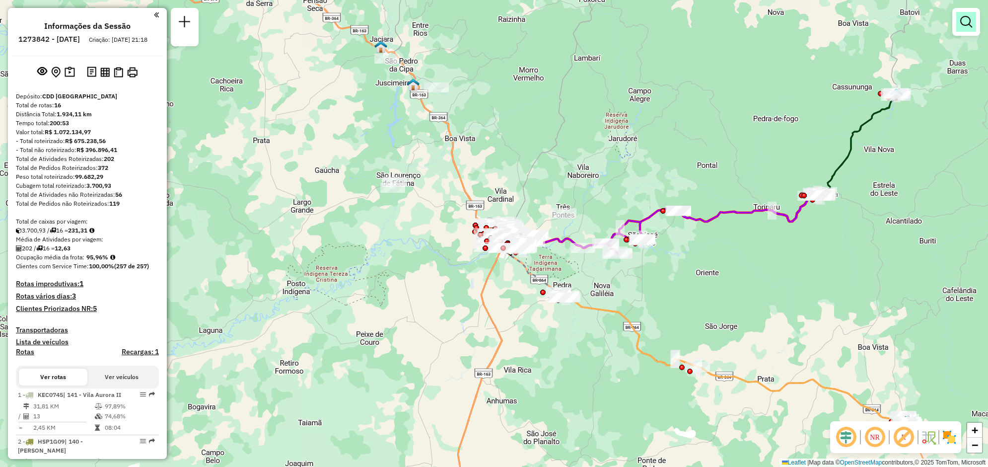
click at [970, 26] on em at bounding box center [966, 22] width 12 height 12
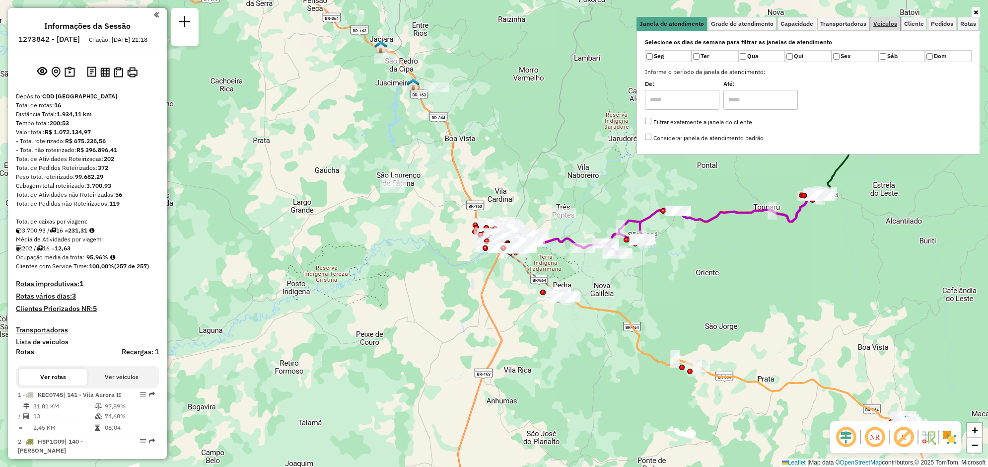
click at [888, 26] on span "Veículos" at bounding box center [885, 24] width 24 height 6
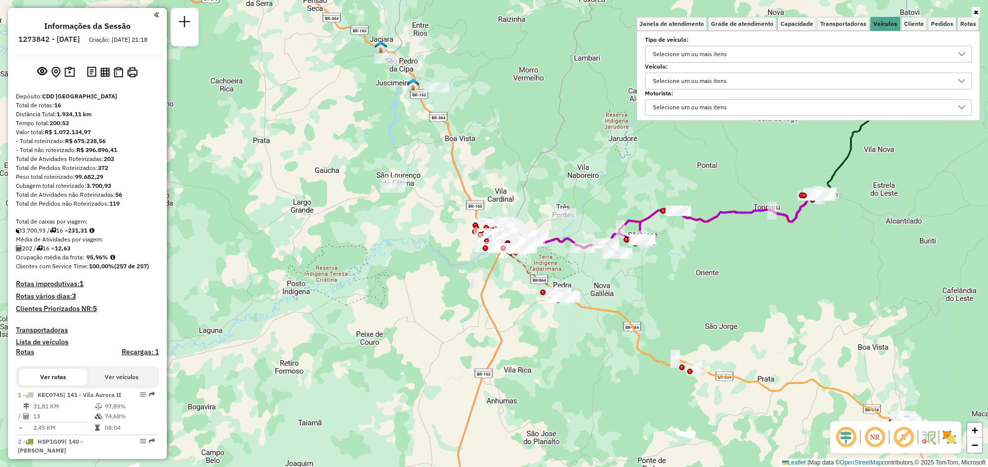
click at [729, 80] on div "Selecione um ou mais itens" at bounding box center [689, 81] width 81 height 16
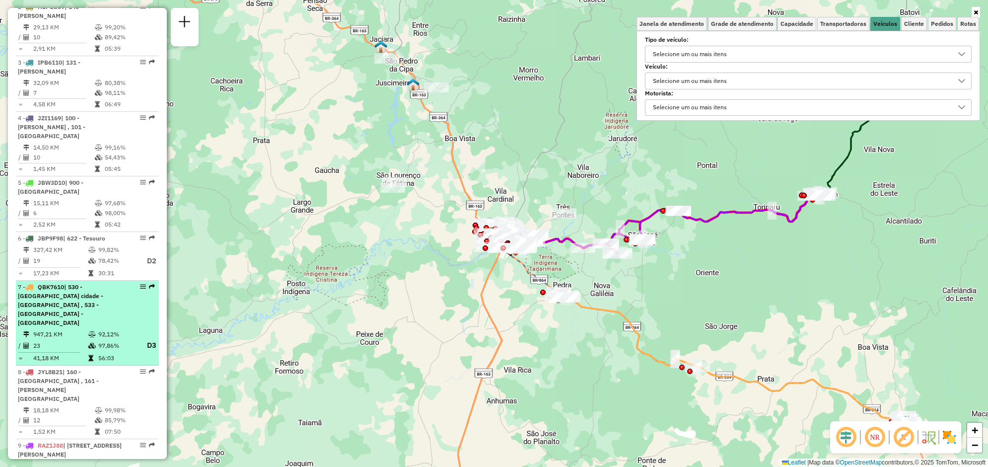
scroll to position [496, 0]
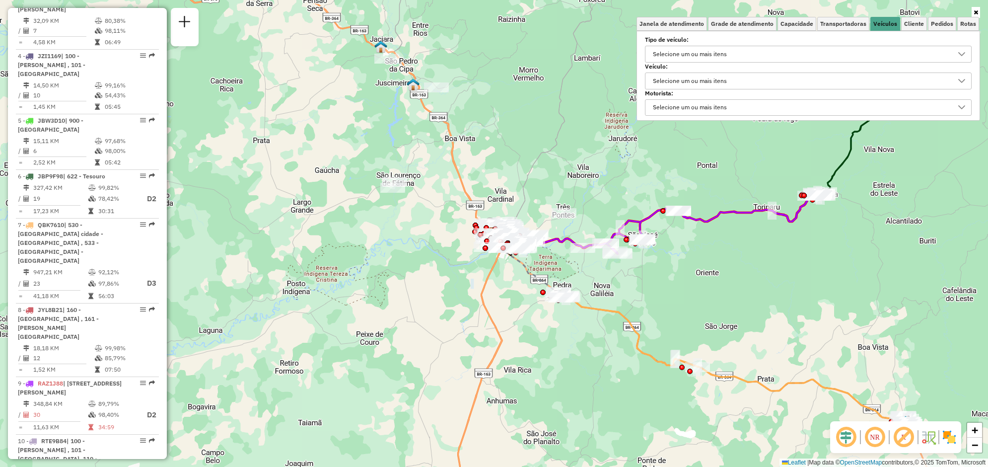
click at [724, 80] on div "Selecione um ou mais itens" at bounding box center [689, 81] width 81 height 16
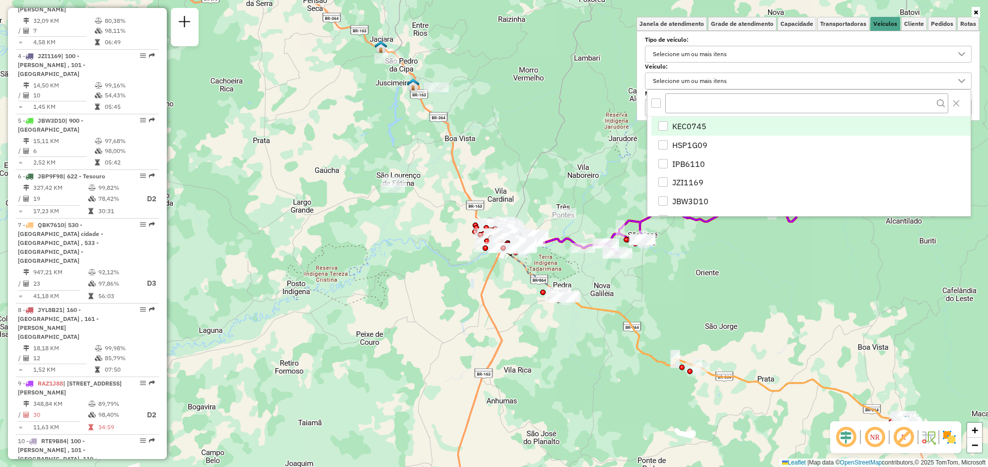
scroll to position [5, 35]
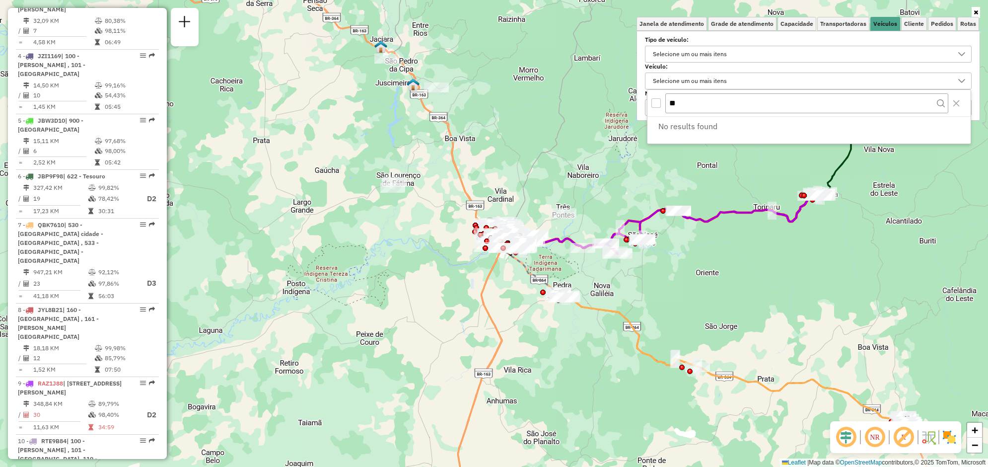
type input "*"
click at [703, 120] on span "RAZ1J88" at bounding box center [688, 126] width 33 height 12
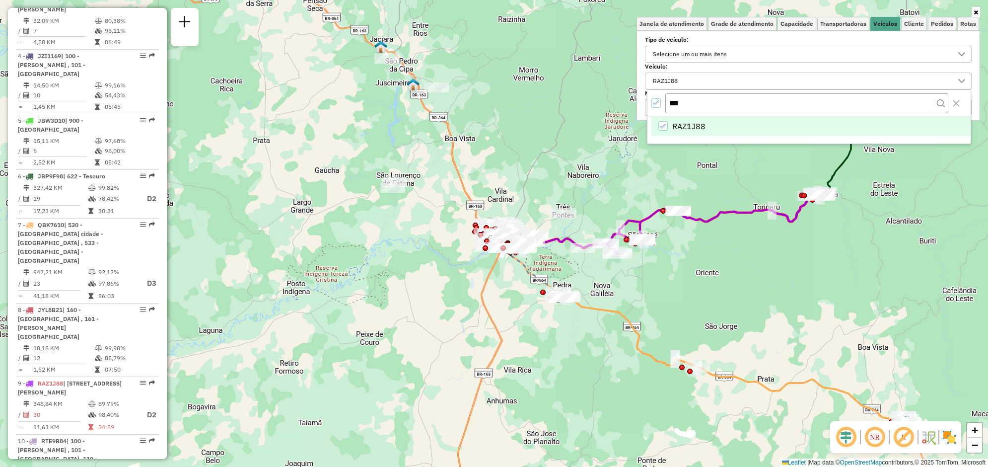
scroll to position [65, 0]
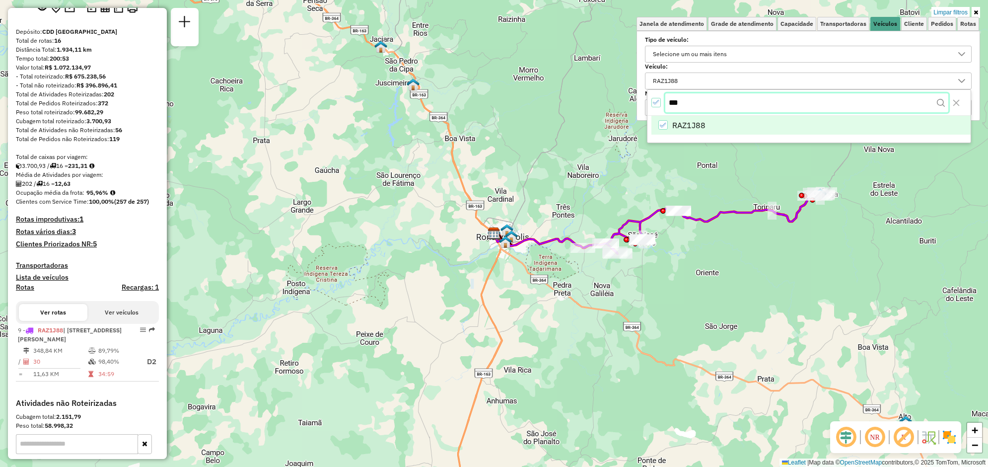
click at [709, 105] on input "***" at bounding box center [806, 102] width 282 height 19
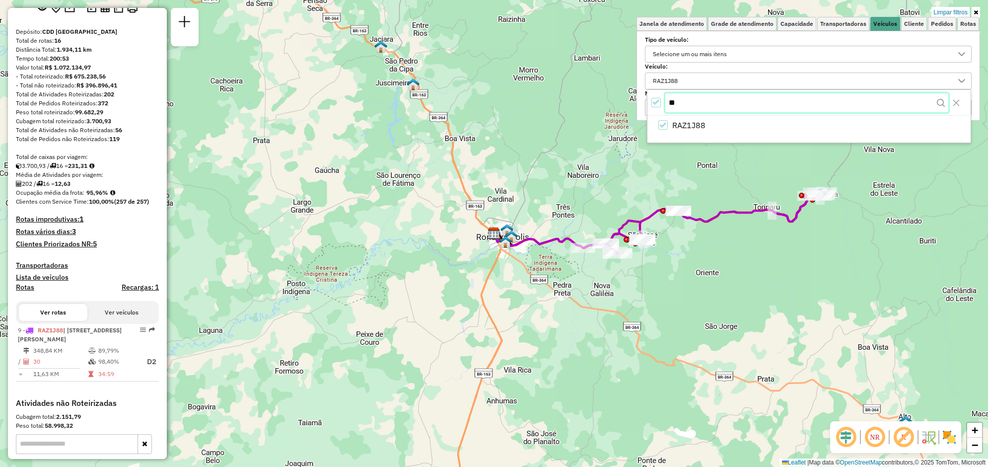
type input "*"
type input "**"
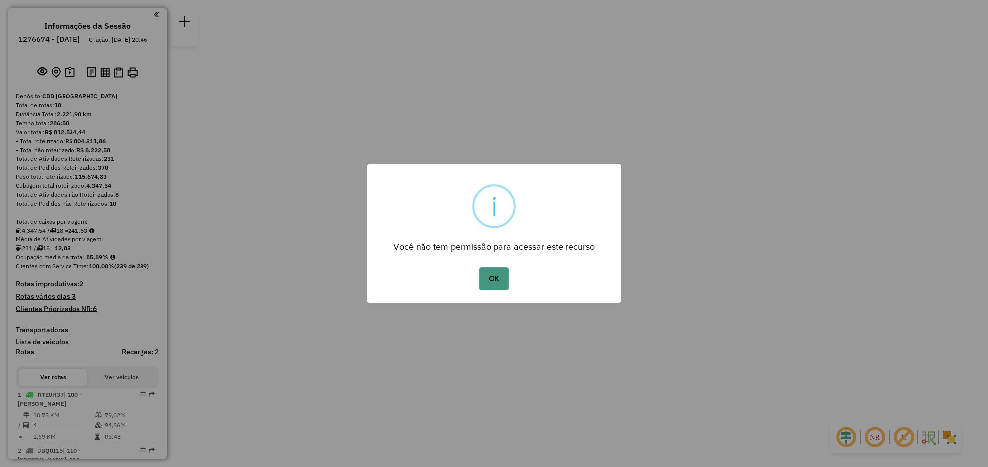
click at [494, 273] on button "OK" at bounding box center [493, 278] width 29 height 23
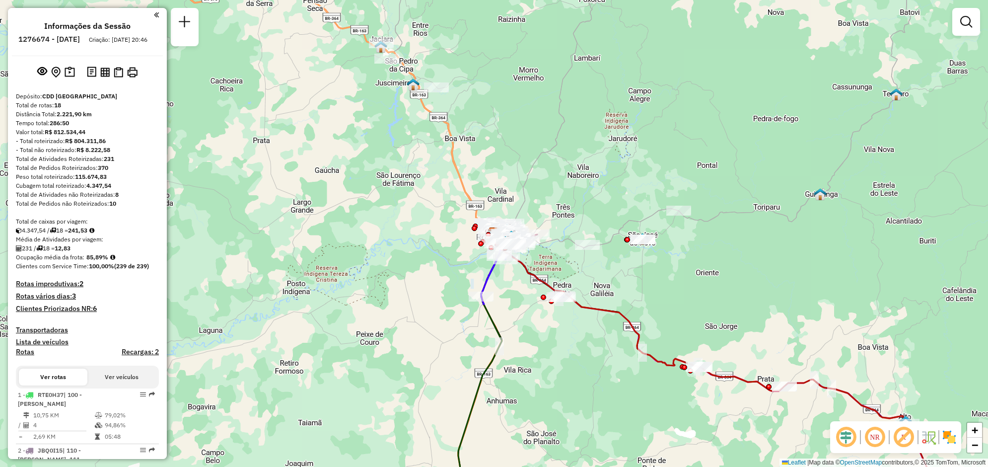
click at [951, 30] on div "Janela de atendimento Grade de atendimento Capacidade Transportadoras Veículos …" at bounding box center [494, 233] width 988 height 467
click at [969, 23] on em at bounding box center [966, 22] width 12 height 12
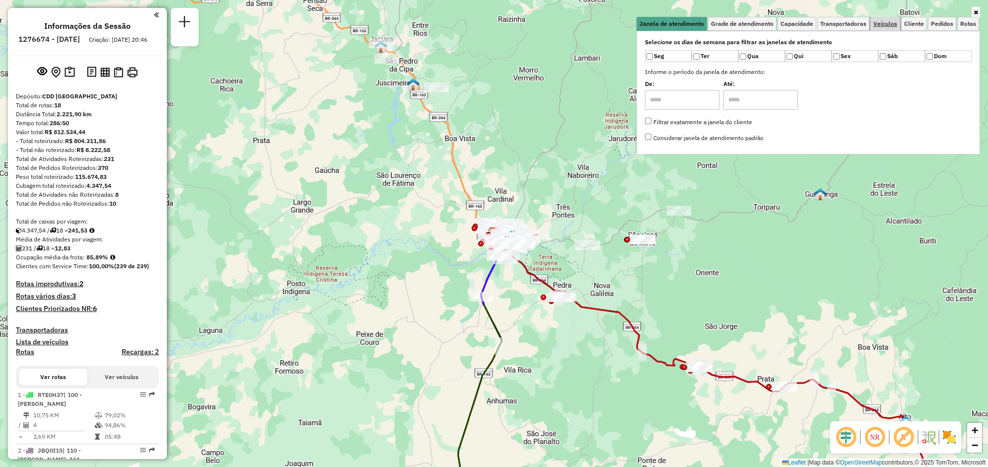
click at [887, 26] on span "Veículos" at bounding box center [885, 24] width 24 height 6
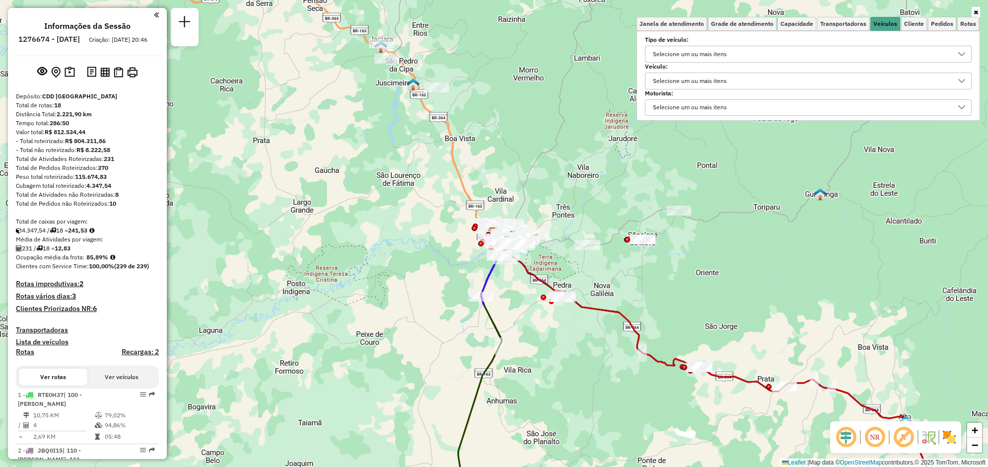
click at [734, 78] on div "Selecione um ou mais itens" at bounding box center [800, 81] width 303 height 16
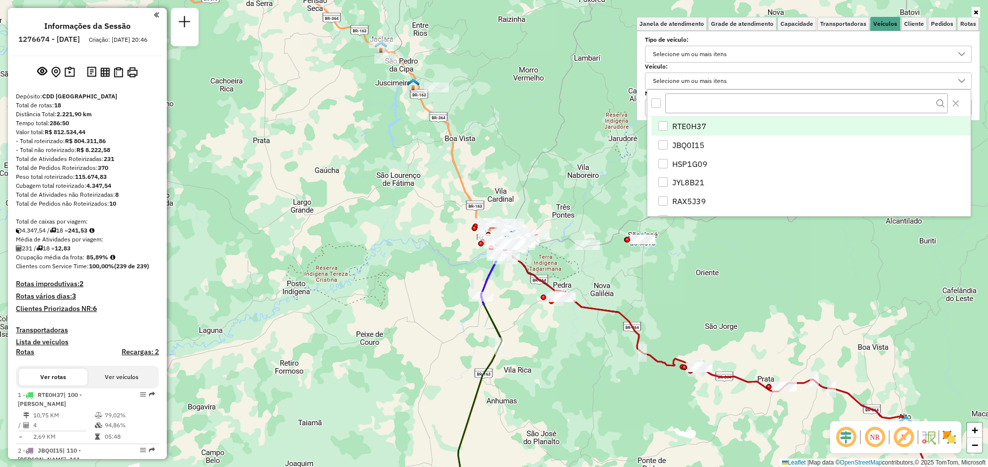
scroll to position [5, 35]
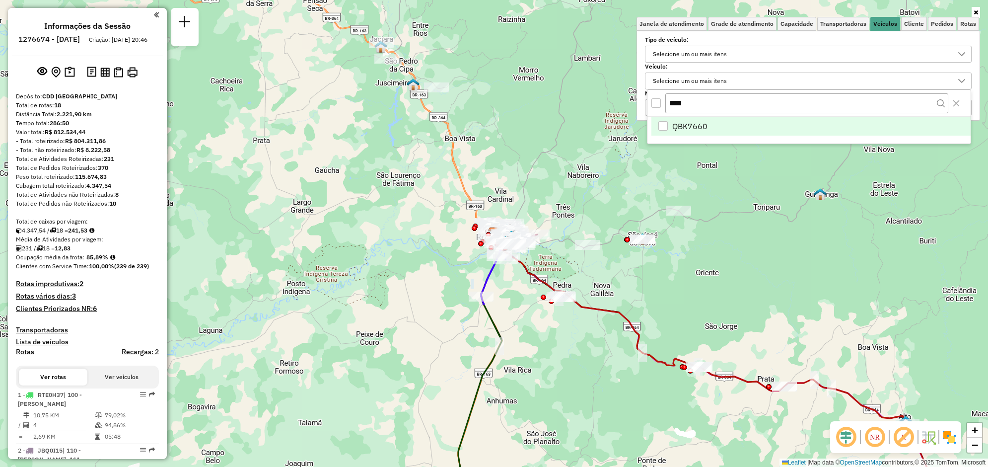
type input "****"
click at [710, 125] on li "QBK7660" at bounding box center [810, 126] width 319 height 19
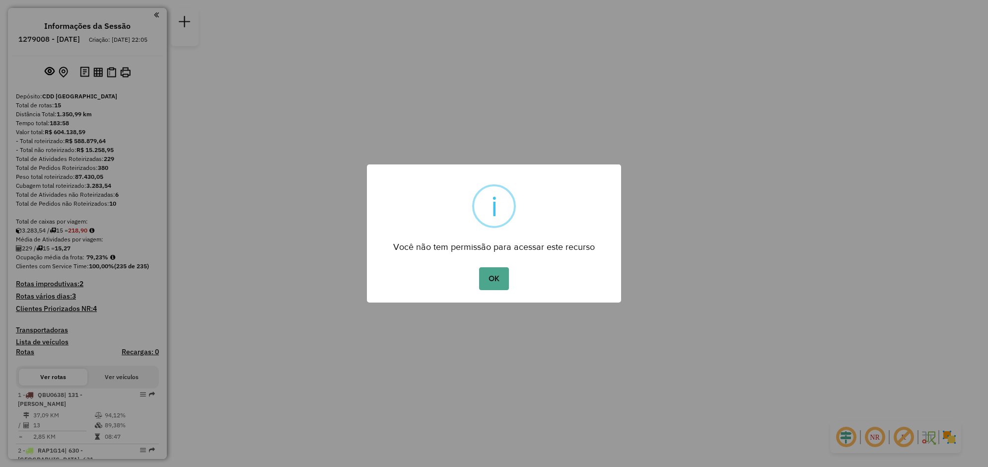
click at [477, 271] on div "OK No Cancel" at bounding box center [494, 279] width 254 height 28
click at [487, 275] on button "OK" at bounding box center [493, 278] width 29 height 23
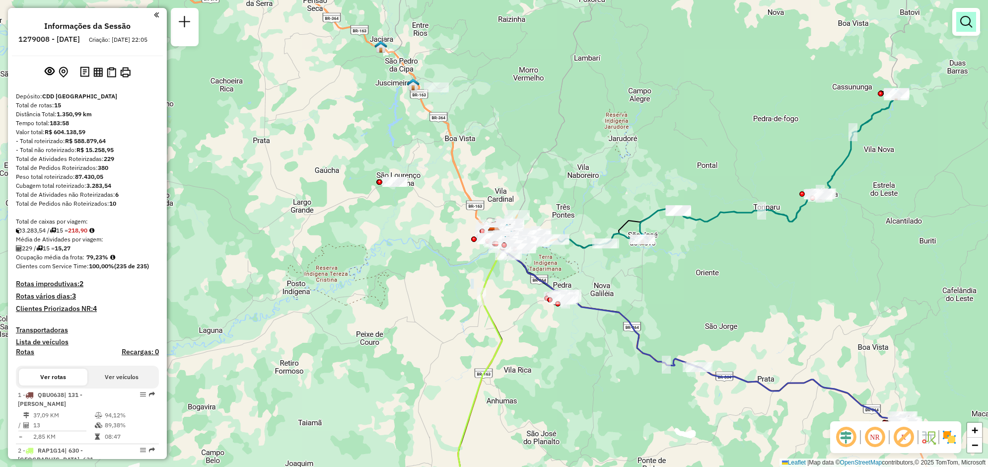
click at [956, 27] on link at bounding box center [966, 22] width 20 height 20
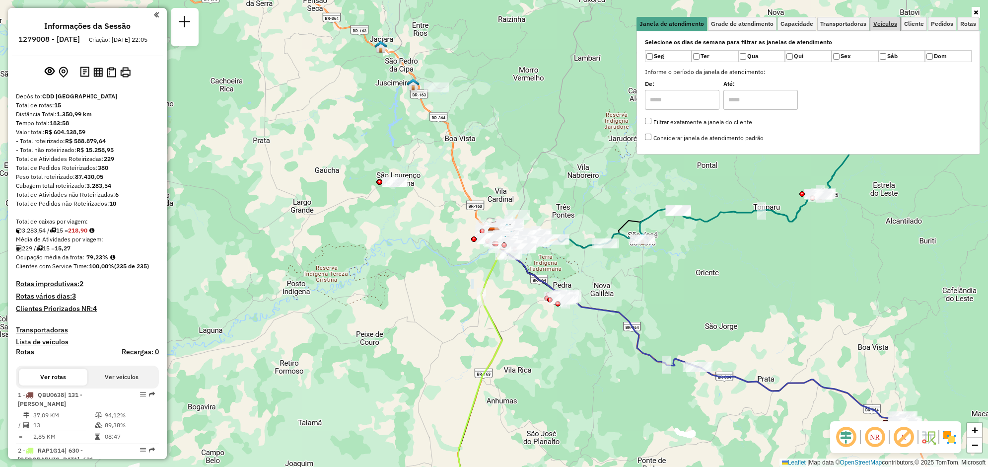
click at [885, 21] on span "Veículos" at bounding box center [885, 24] width 24 height 6
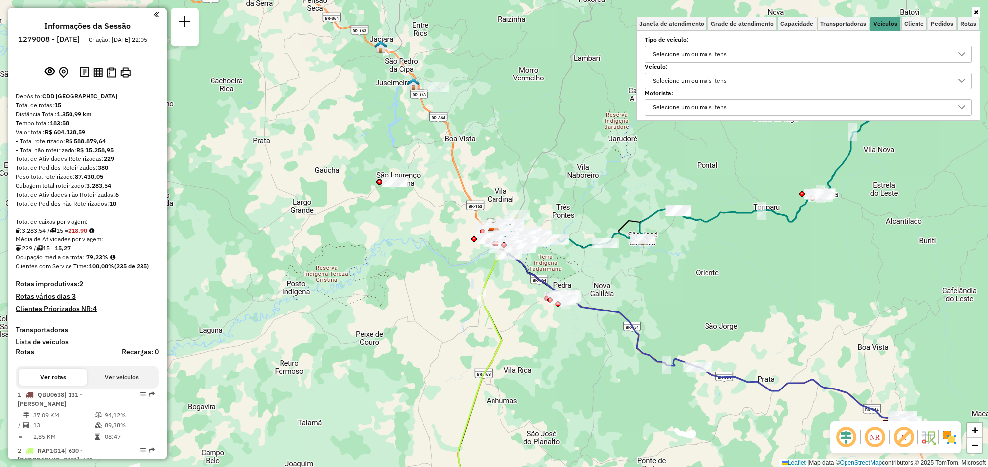
click at [693, 83] on div "Selecione um ou mais itens" at bounding box center [689, 81] width 81 height 16
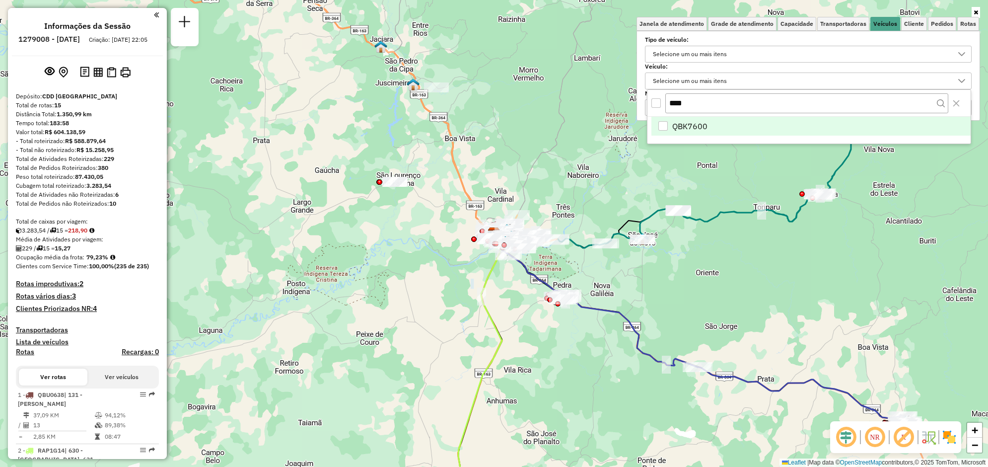
click at [700, 120] on span "QBK7600" at bounding box center [689, 126] width 35 height 12
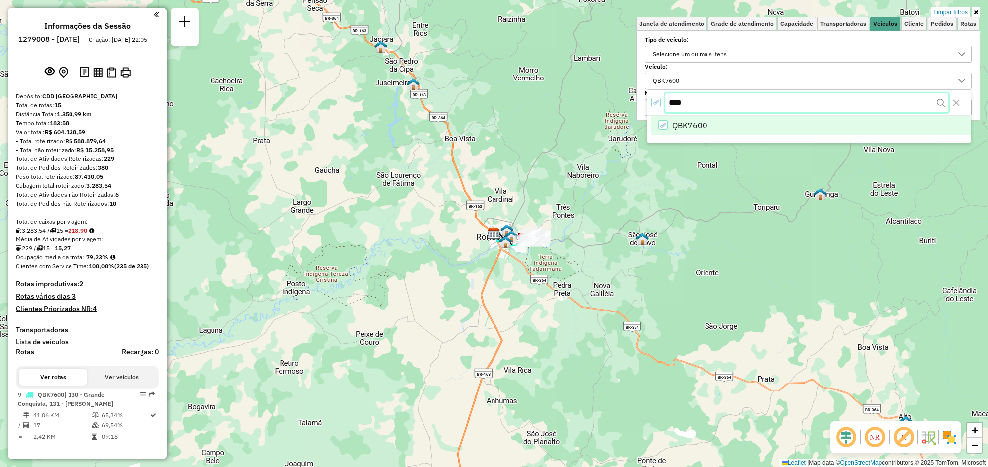
drag, startPoint x: 708, startPoint y: 102, endPoint x: 659, endPoint y: 98, distance: 49.3
click at [659, 98] on div "****" at bounding box center [808, 103] width 323 height 26
type input "***"
click at [688, 133] on li "QBU0638" at bounding box center [810, 126] width 319 height 19
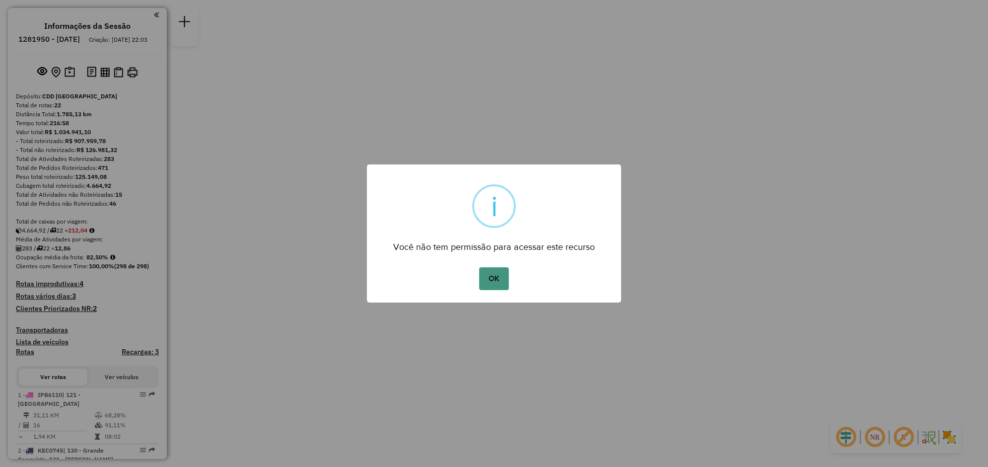
click at [494, 276] on button "OK" at bounding box center [493, 278] width 29 height 23
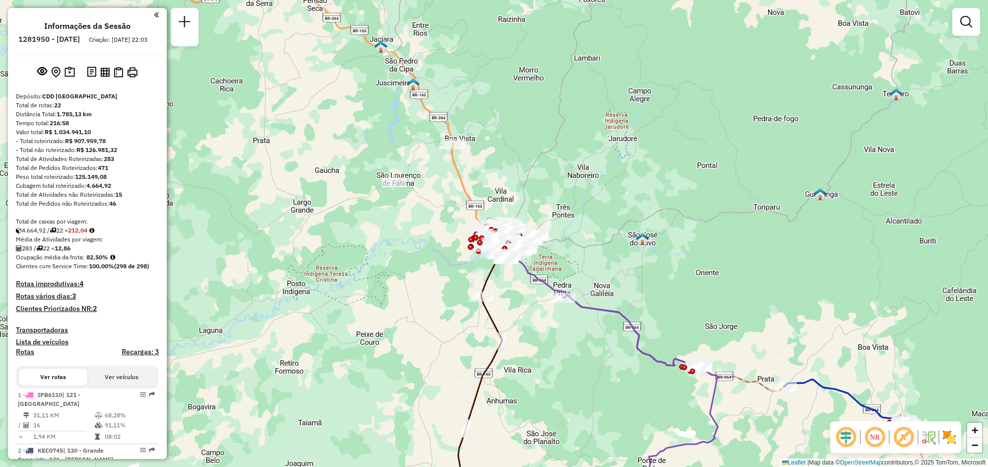
click at [978, 30] on div at bounding box center [966, 22] width 28 height 28
click at [965, 30] on link at bounding box center [966, 22] width 20 height 20
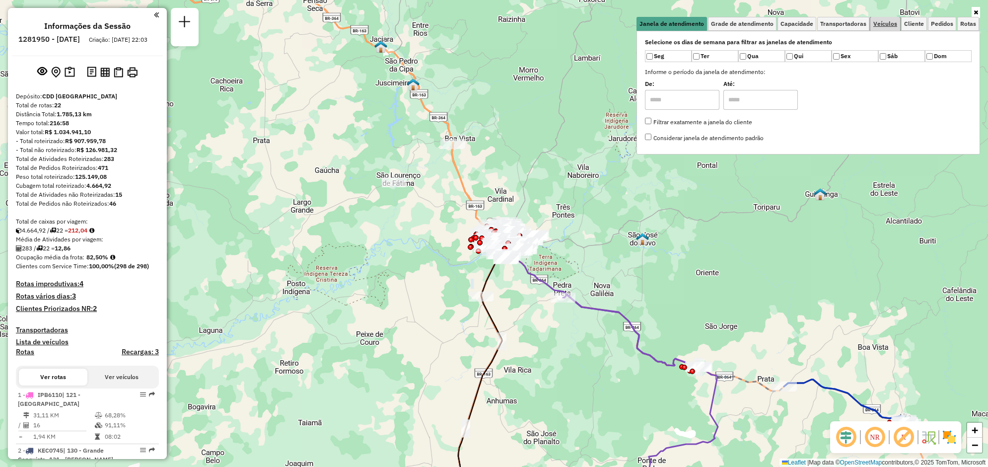
click at [883, 23] on span "Veículos" at bounding box center [885, 24] width 24 height 6
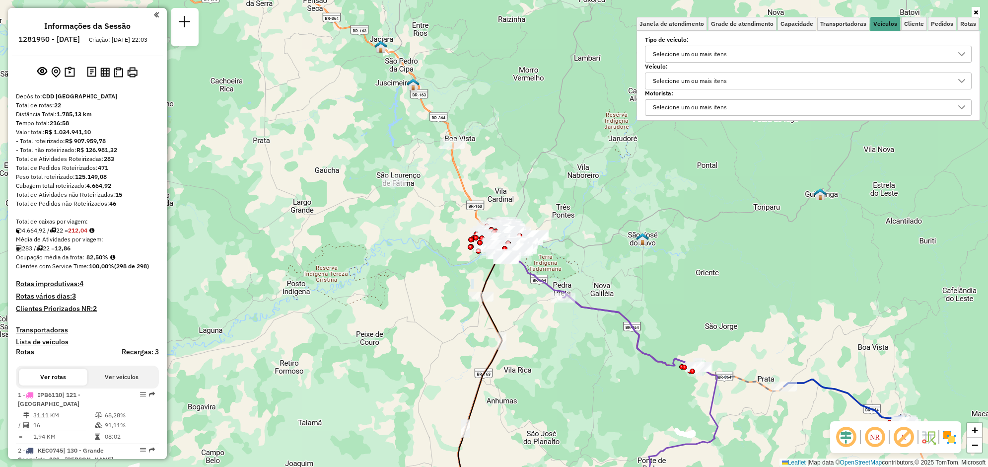
click at [721, 107] on div "Selecione um ou mais itens" at bounding box center [689, 108] width 81 height 16
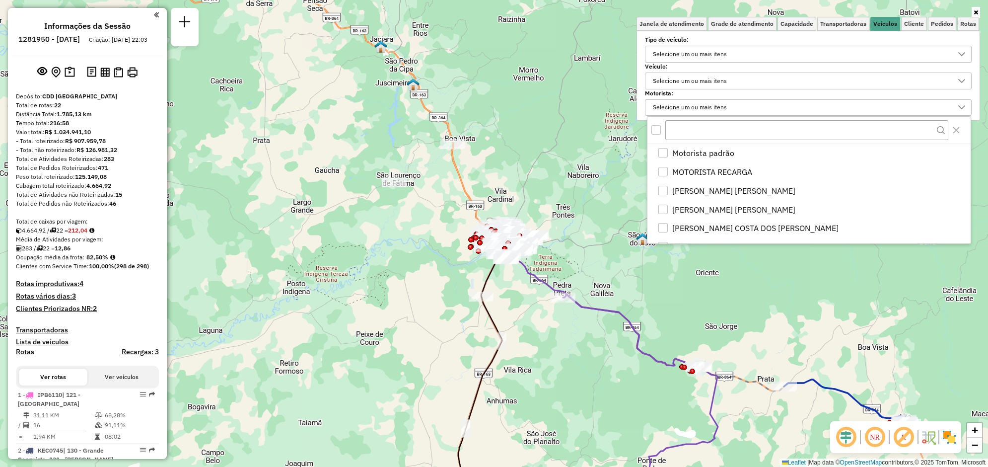
click at [735, 82] on div "Selecione um ou mais itens" at bounding box center [800, 81] width 303 height 16
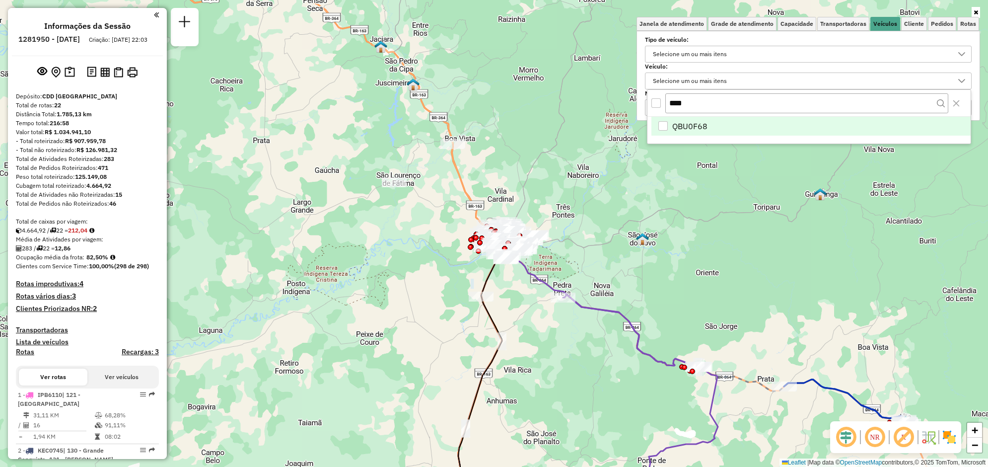
type input "****"
click at [704, 128] on span "QBU0F68" at bounding box center [689, 126] width 35 height 12
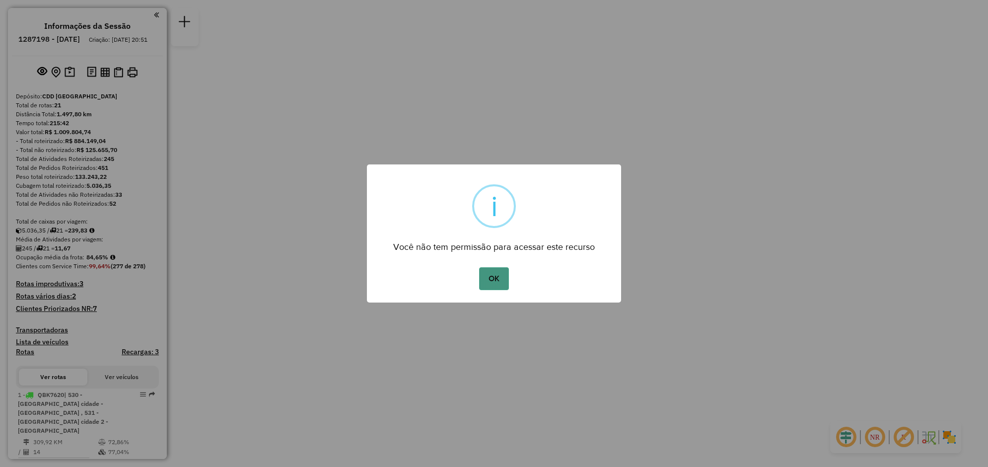
click at [480, 283] on button "OK" at bounding box center [493, 278] width 29 height 23
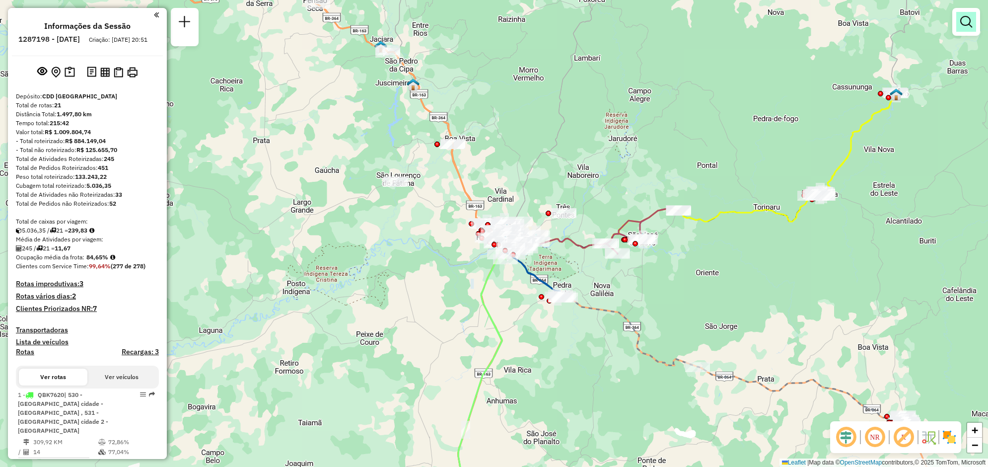
click at [960, 25] on em at bounding box center [966, 22] width 12 height 12
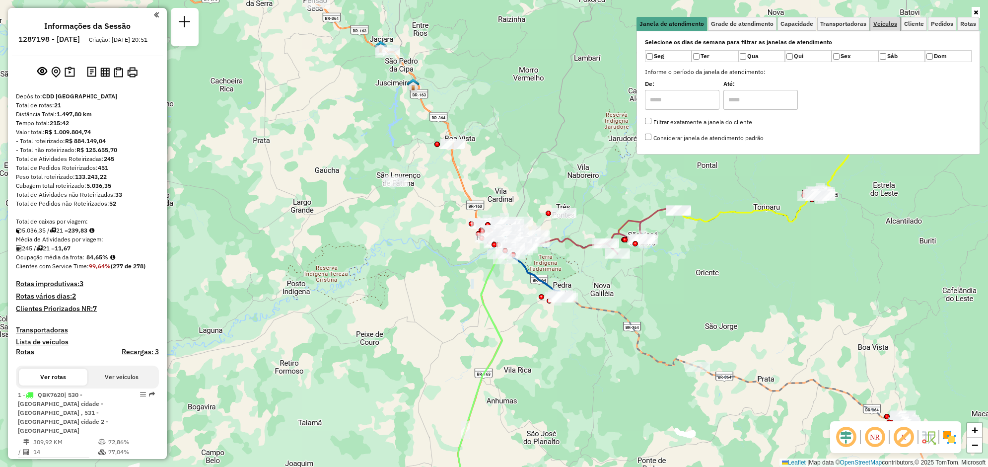
click at [880, 26] on span "Veículos" at bounding box center [885, 24] width 24 height 6
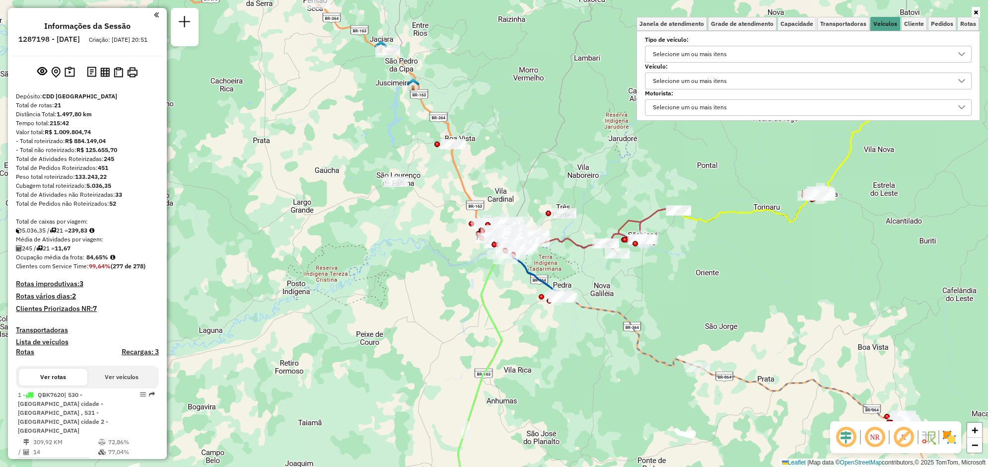
click at [682, 80] on div "Selecione um ou mais itens" at bounding box center [689, 81] width 81 height 16
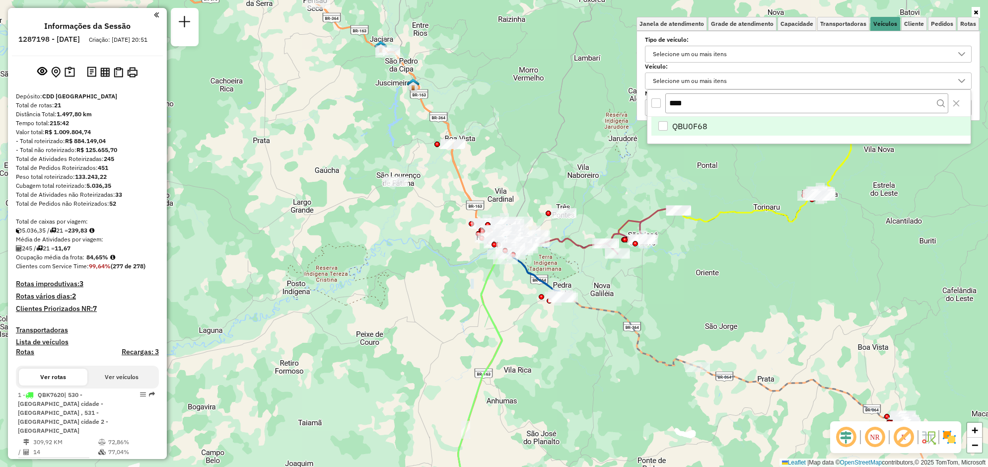
type input "****"
click at [737, 126] on li "QBU0F68" at bounding box center [810, 126] width 319 height 19
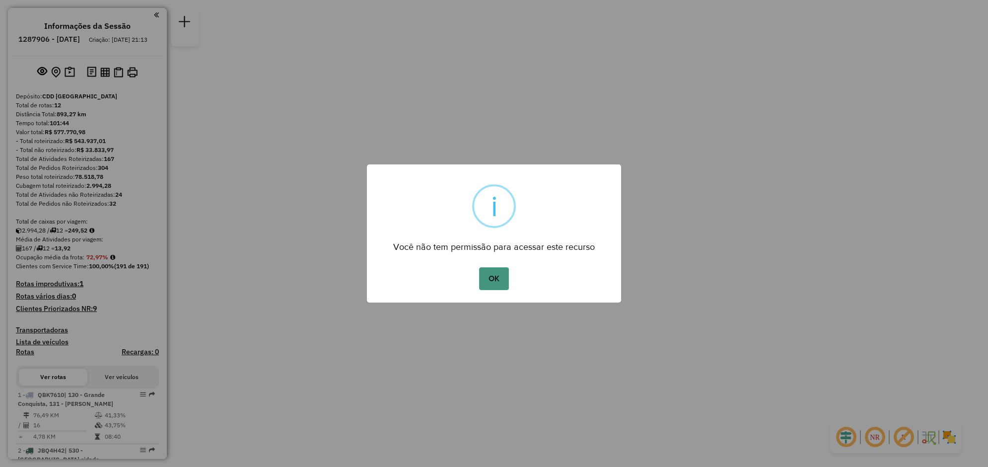
click at [489, 275] on button "OK" at bounding box center [493, 278] width 29 height 23
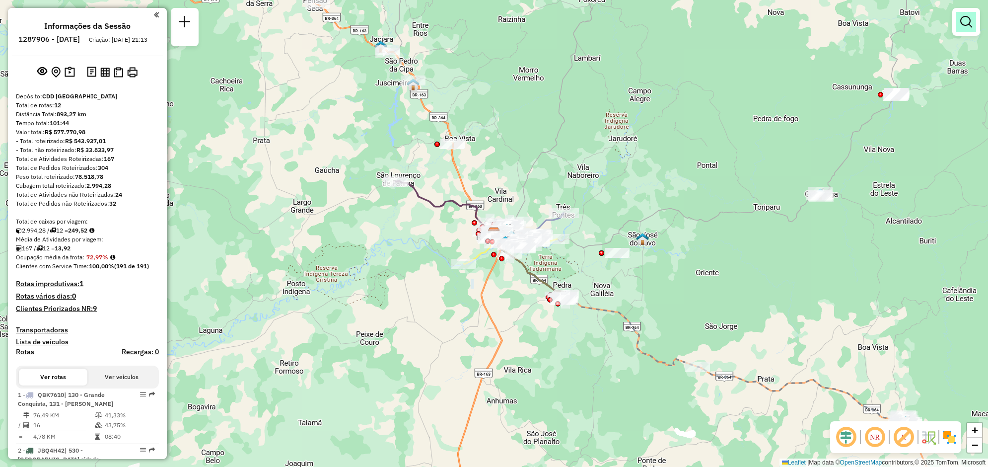
click at [975, 28] on link at bounding box center [966, 22] width 20 height 20
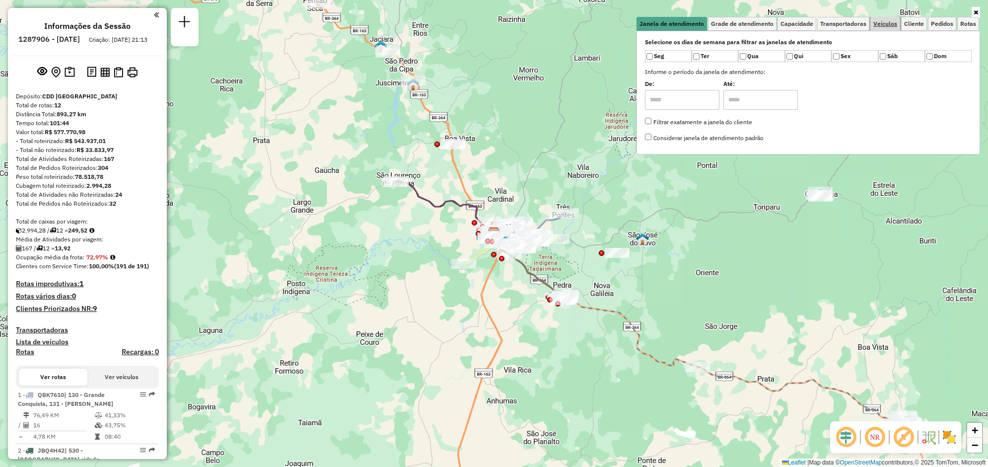
click at [889, 24] on span "Veículos" at bounding box center [885, 24] width 24 height 6
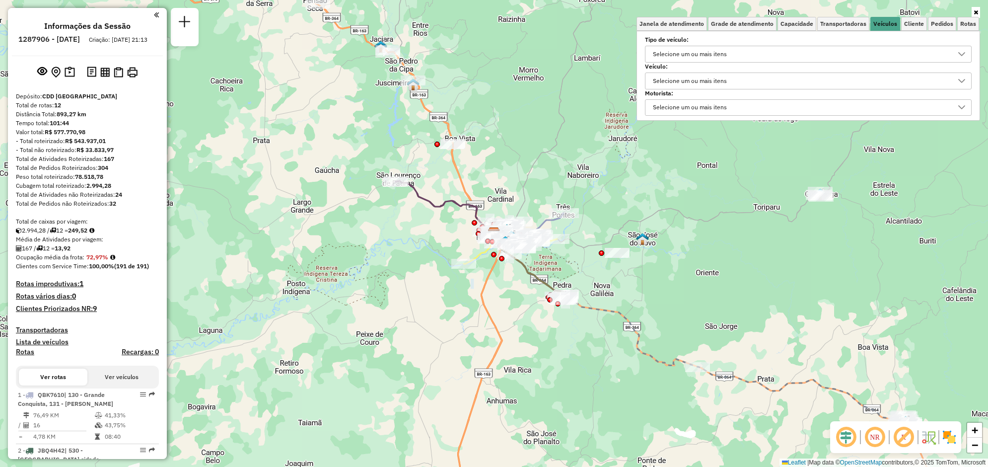
click at [726, 80] on div "Selecione um ou mais itens" at bounding box center [689, 81] width 81 height 16
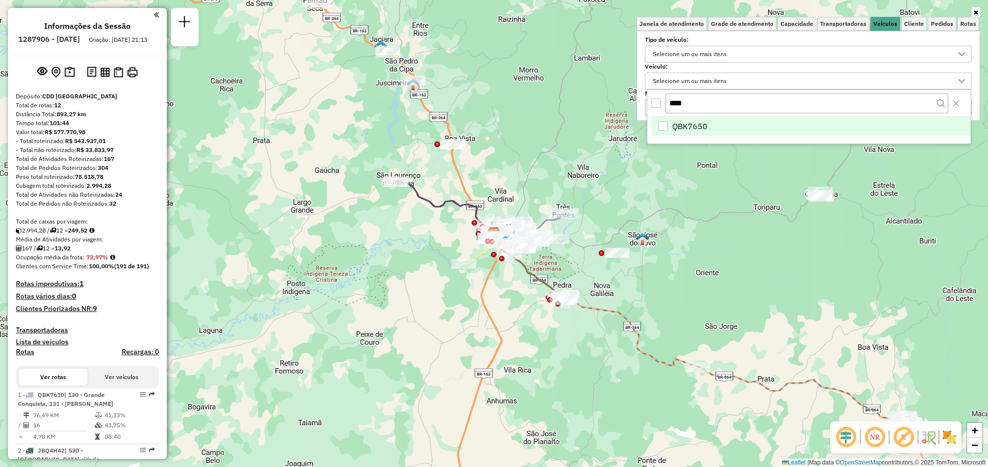
type input "****"
click at [693, 127] on span "QBK7650" at bounding box center [689, 126] width 35 height 12
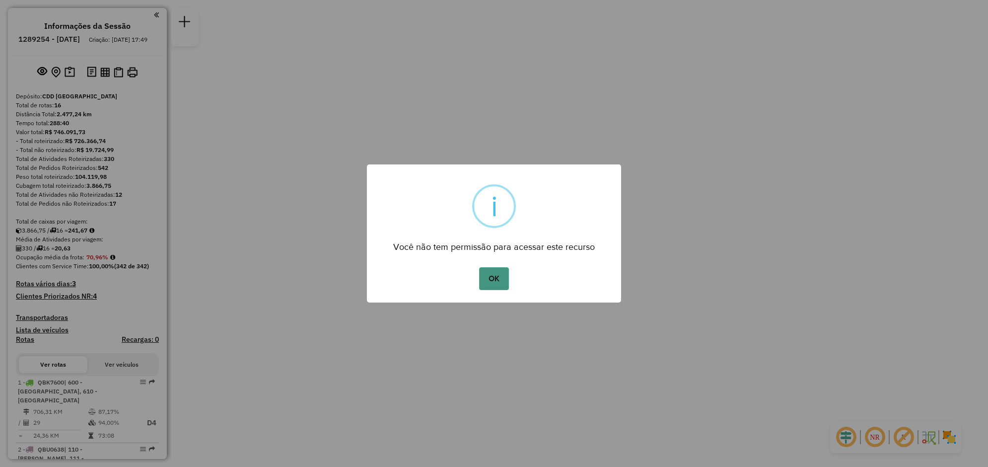
click at [489, 275] on button "OK" at bounding box center [493, 278] width 29 height 23
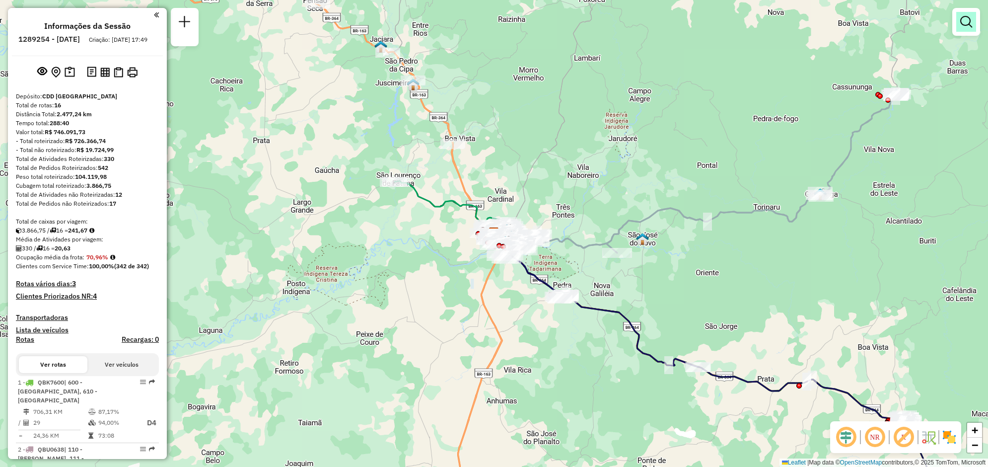
click at [967, 27] on em at bounding box center [966, 22] width 12 height 12
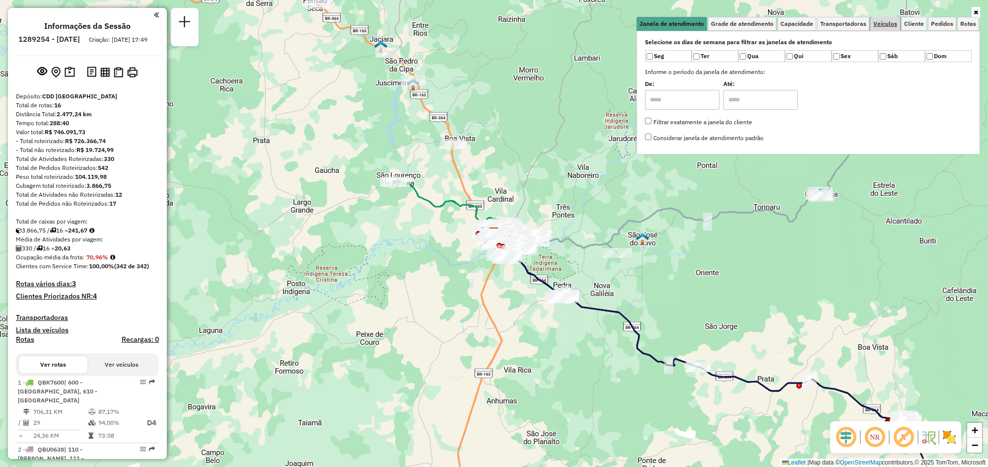
click at [882, 25] on span "Veículos" at bounding box center [885, 24] width 24 height 6
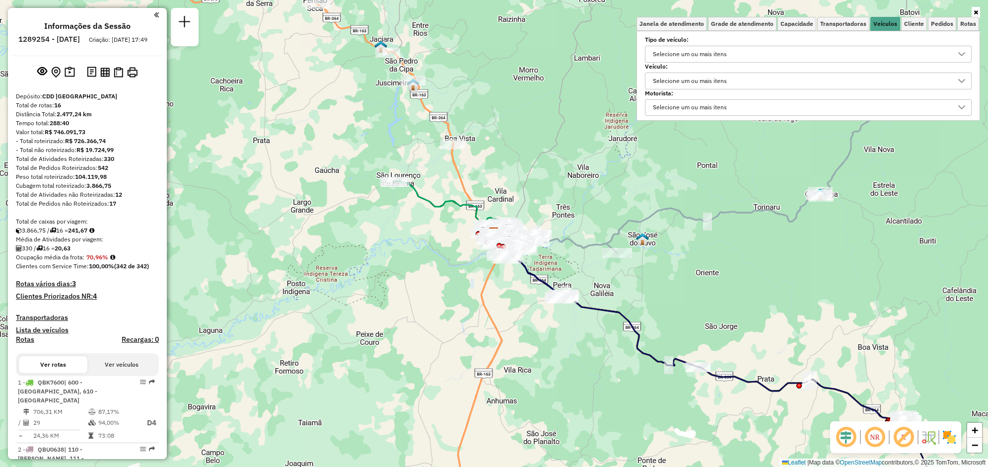
click at [688, 84] on div "Selecione um ou mais itens" at bounding box center [689, 81] width 81 height 16
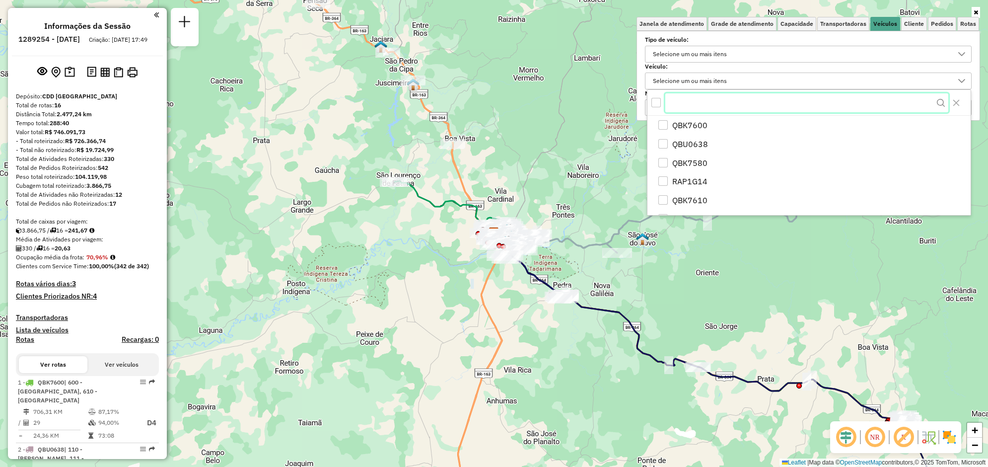
type input "*"
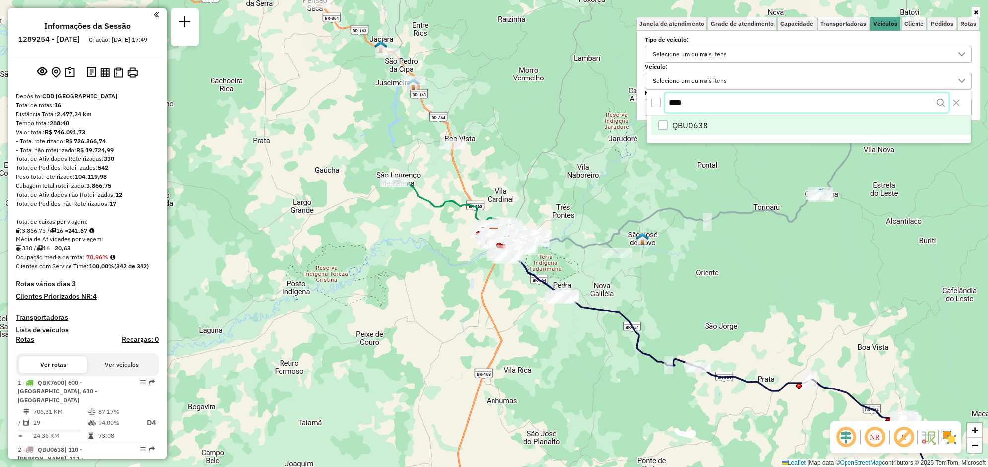
type input "****"
click at [711, 128] on li "QBU0638" at bounding box center [810, 126] width 319 height 19
